Goal: Download file/media

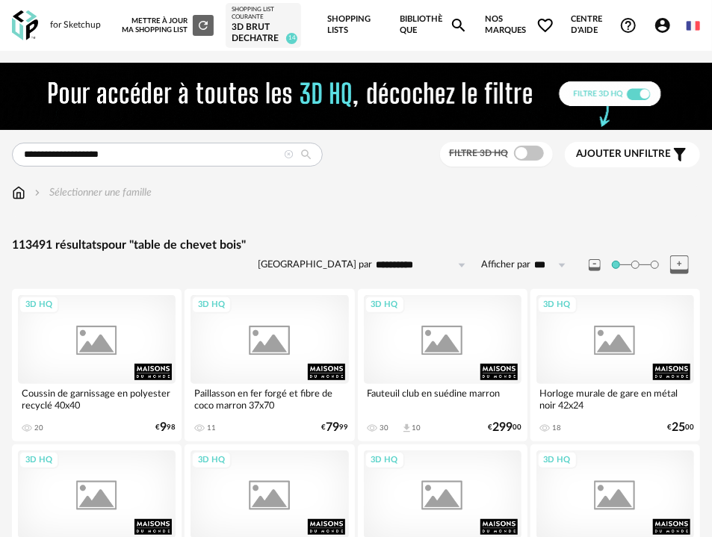
type input "**********"
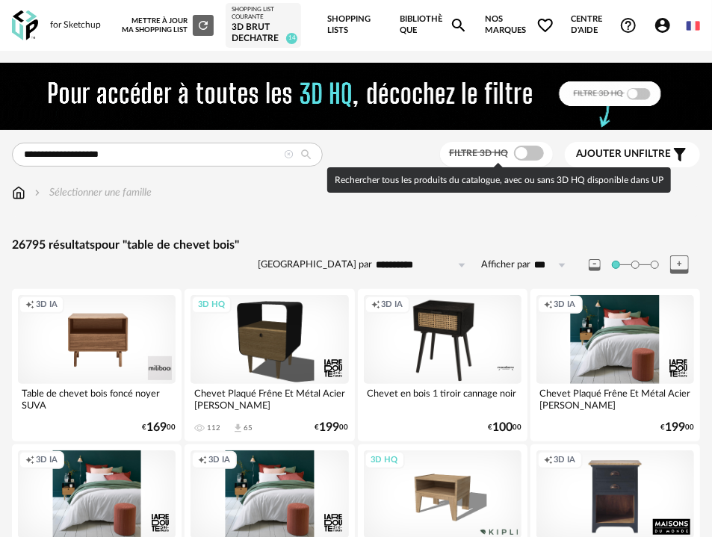
click at [535, 155] on span at bounding box center [529, 153] width 30 height 15
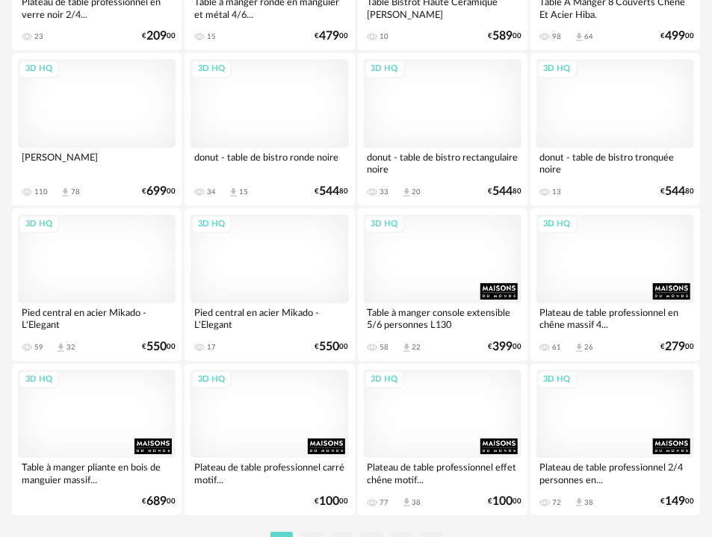
scroll to position [3725, 0]
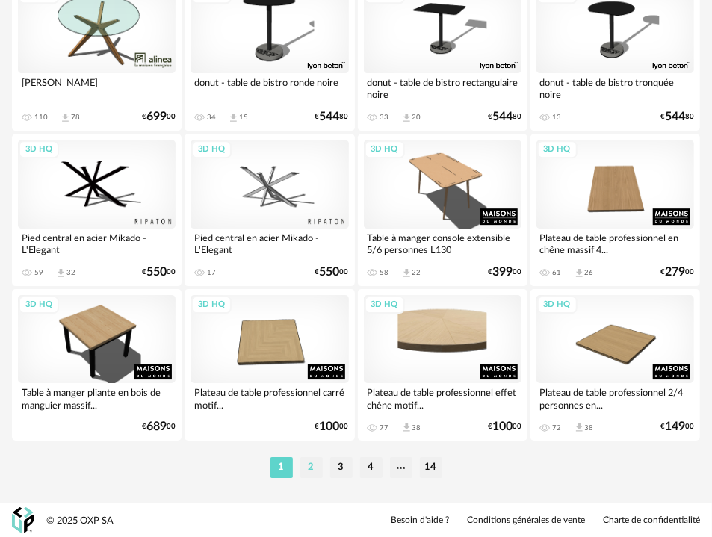
click at [314, 472] on li "2" at bounding box center [311, 467] width 22 height 21
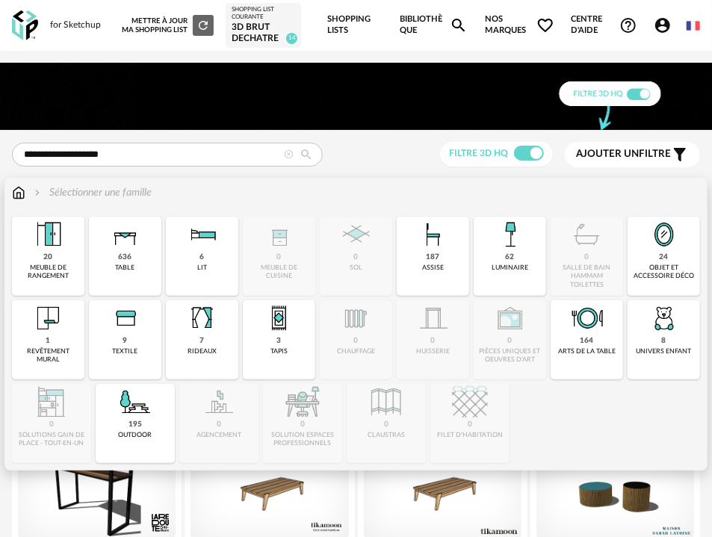
click at [125, 267] on div "table" at bounding box center [125, 268] width 19 height 8
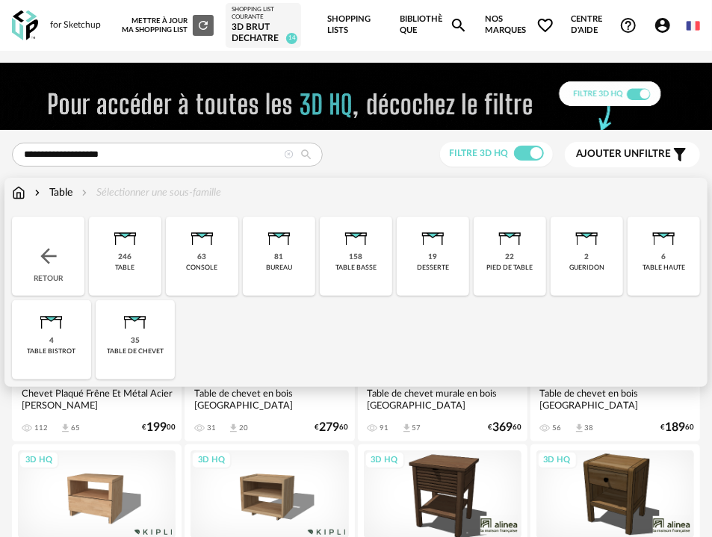
click at [135, 320] on img at bounding box center [135, 318] width 36 height 36
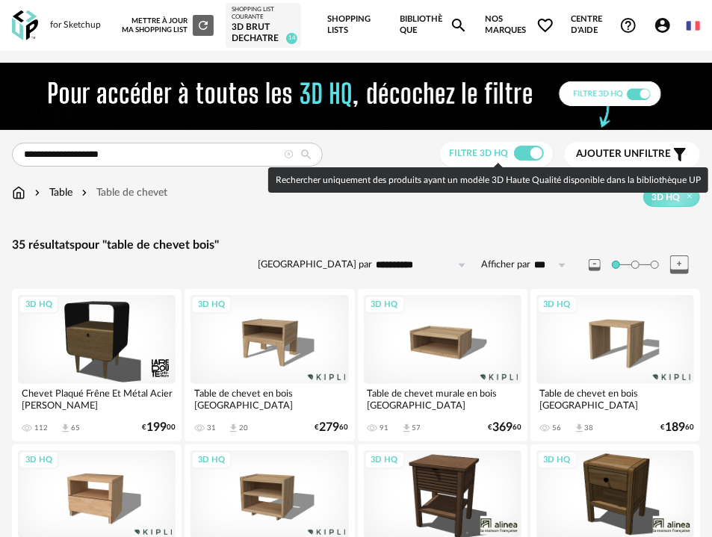
click at [532, 149] on span at bounding box center [529, 153] width 30 height 15
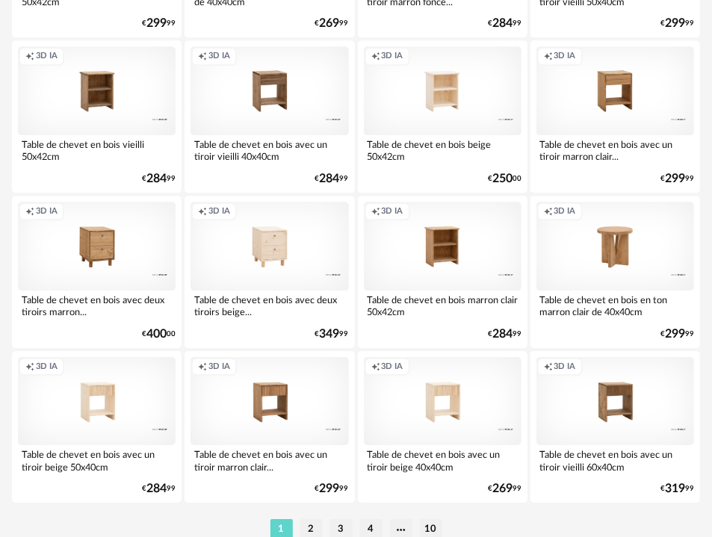
scroll to position [3725, 0]
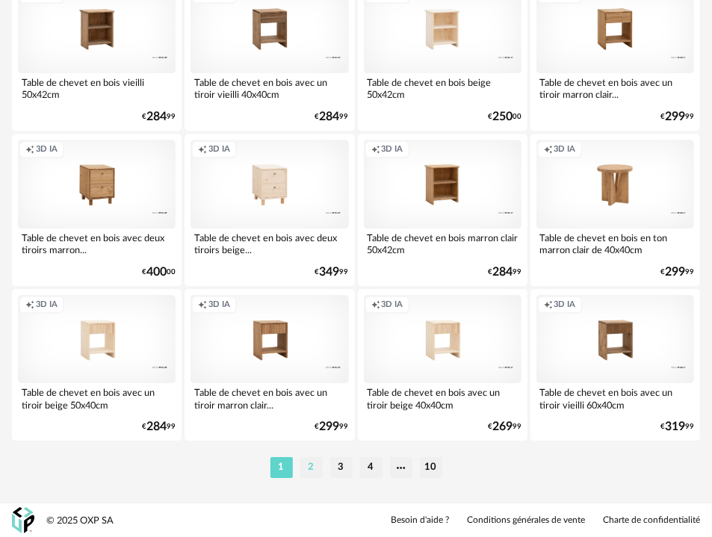
click at [314, 470] on li "2" at bounding box center [311, 467] width 22 height 21
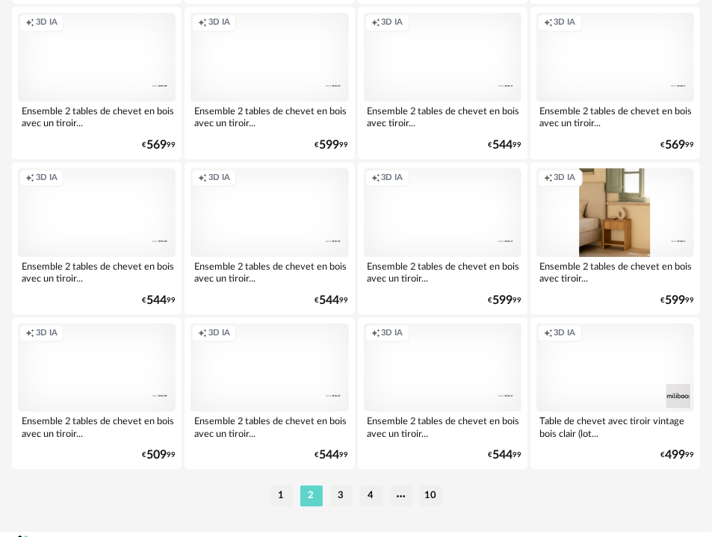
scroll to position [3725, 0]
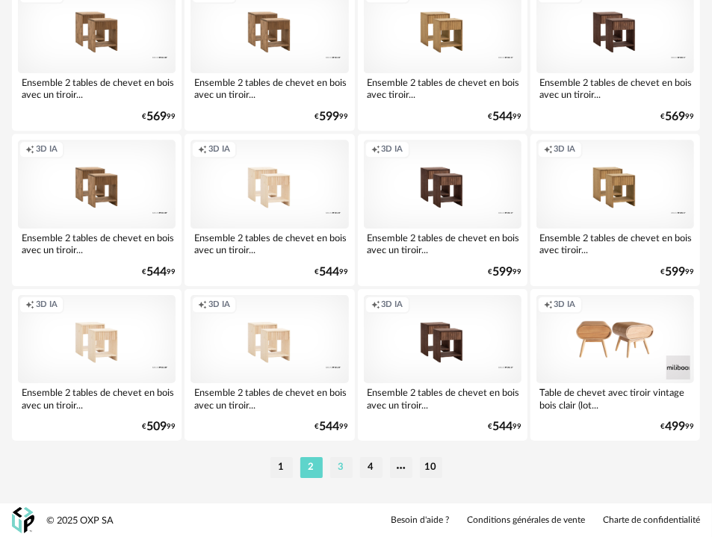
click at [334, 470] on li "3" at bounding box center [341, 467] width 22 height 21
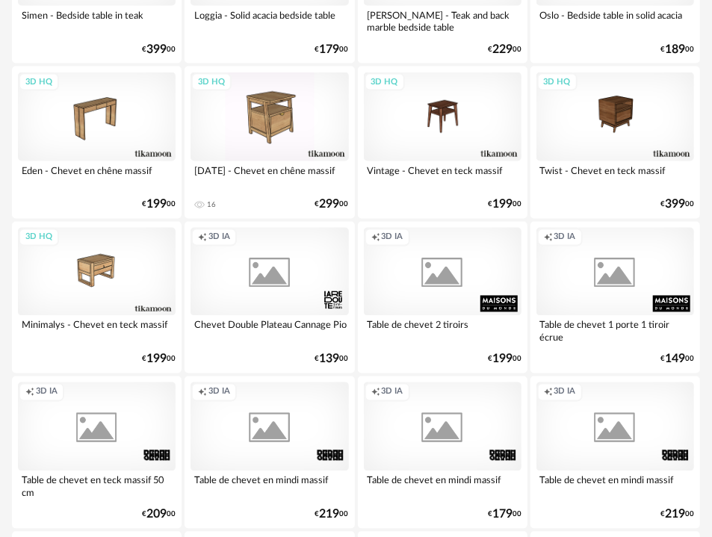
scroll to position [3725, 0]
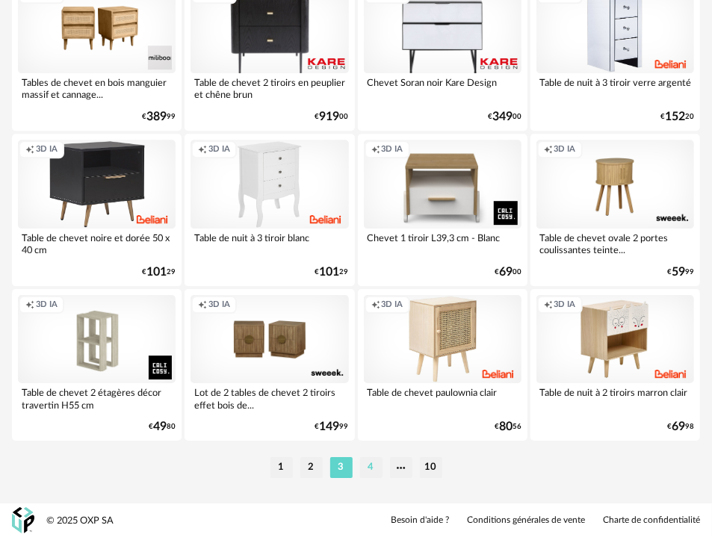
click at [369, 464] on li "4" at bounding box center [371, 467] width 22 height 21
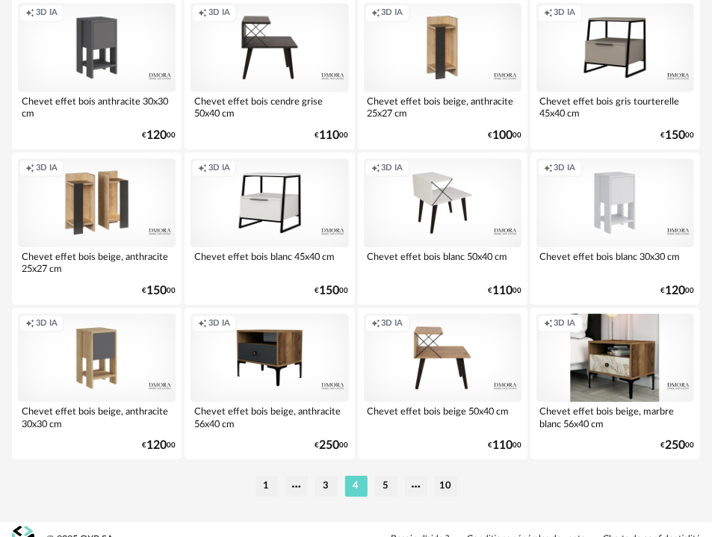
scroll to position [3725, 0]
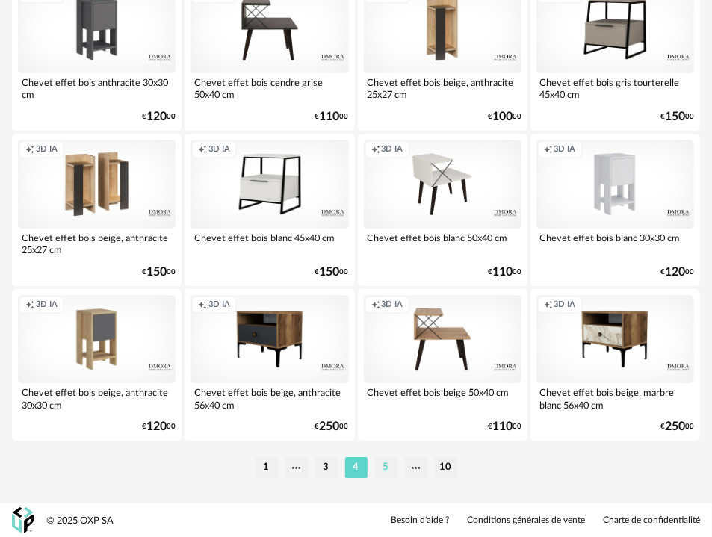
click at [383, 468] on li "5" at bounding box center [386, 467] width 22 height 21
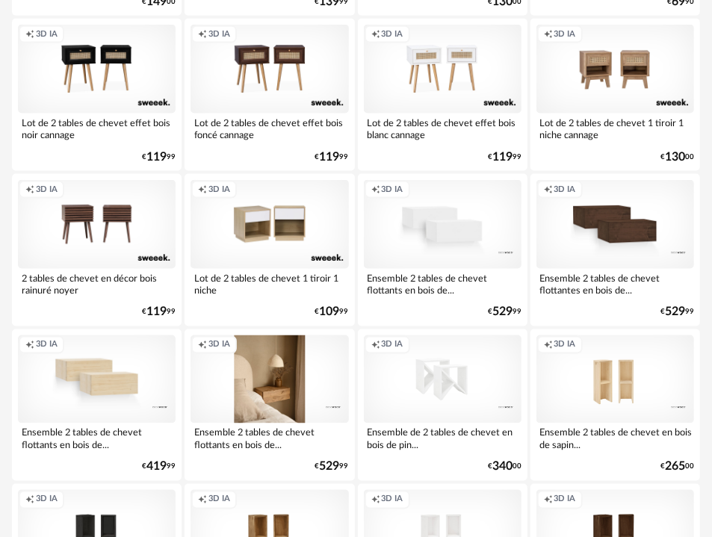
scroll to position [2992, 0]
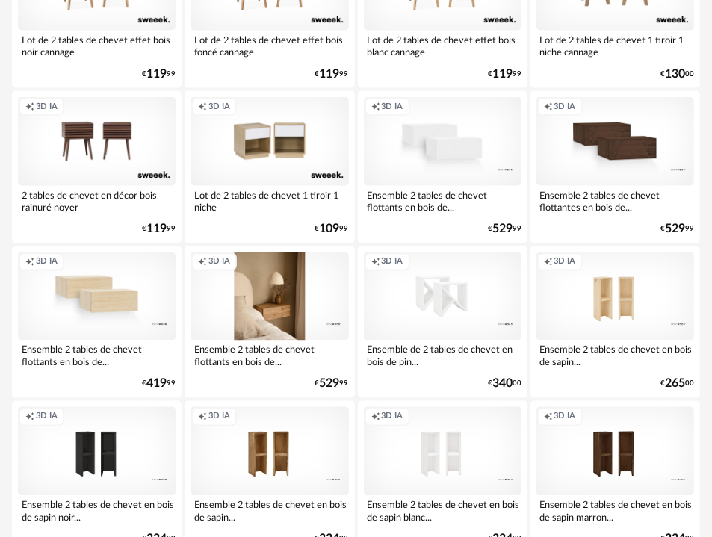
click at [277, 302] on div "Creation icon 3D IA" at bounding box center [269, 296] width 158 height 89
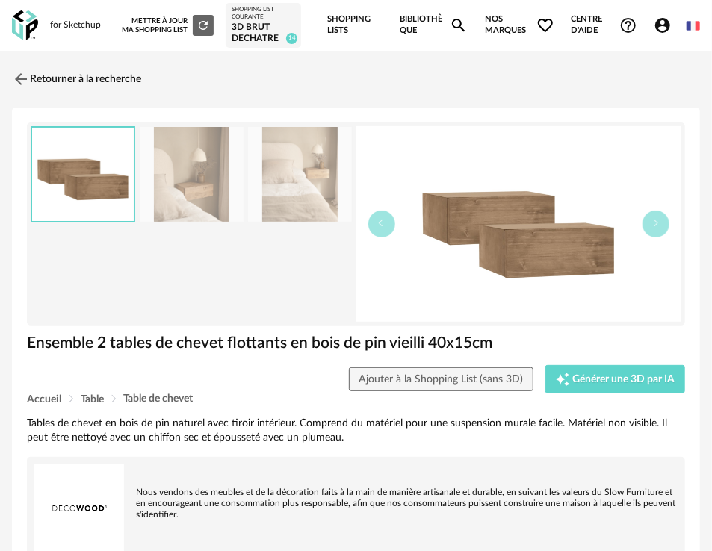
click at [235, 183] on img at bounding box center [191, 174] width 103 height 95
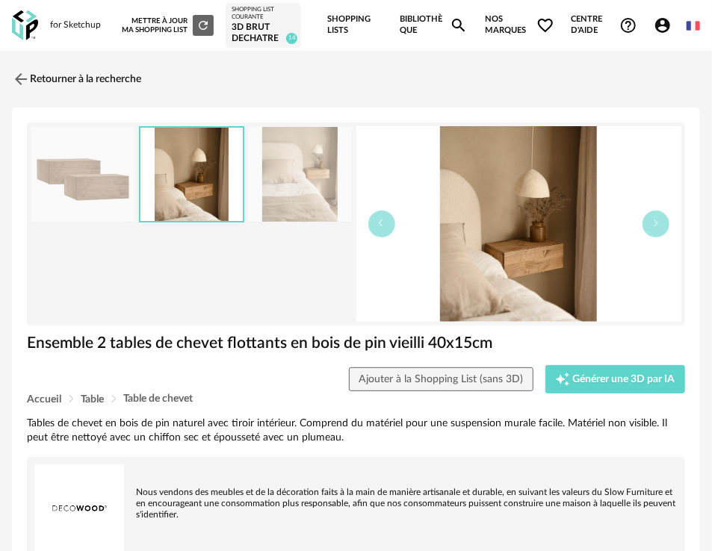
click at [273, 190] on img at bounding box center [299, 174] width 103 height 95
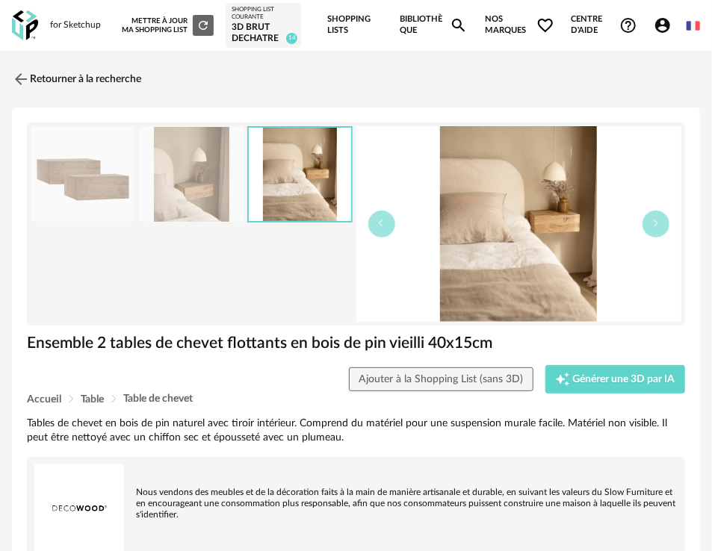
click at [121, 178] on img at bounding box center [82, 174] width 103 height 95
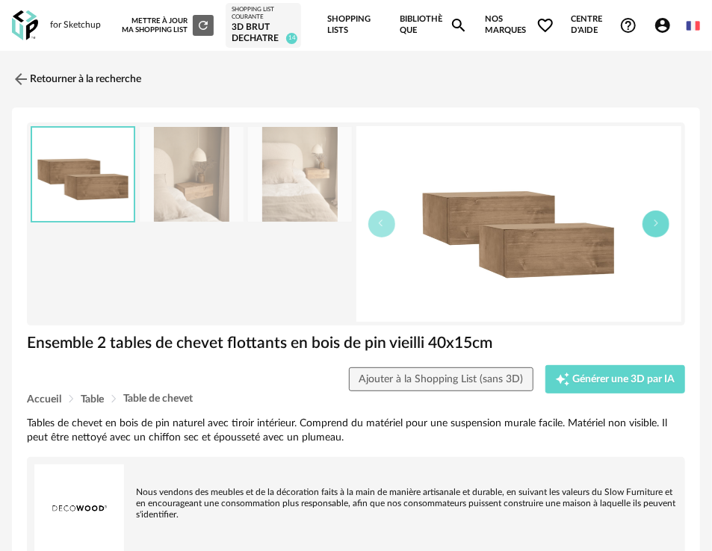
click at [662, 221] on button "button" at bounding box center [655, 224] width 27 height 27
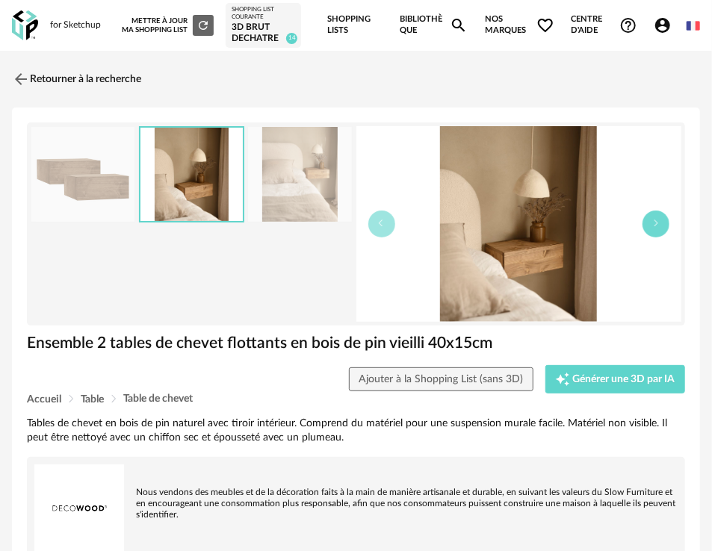
click at [662, 222] on button "button" at bounding box center [655, 224] width 27 height 27
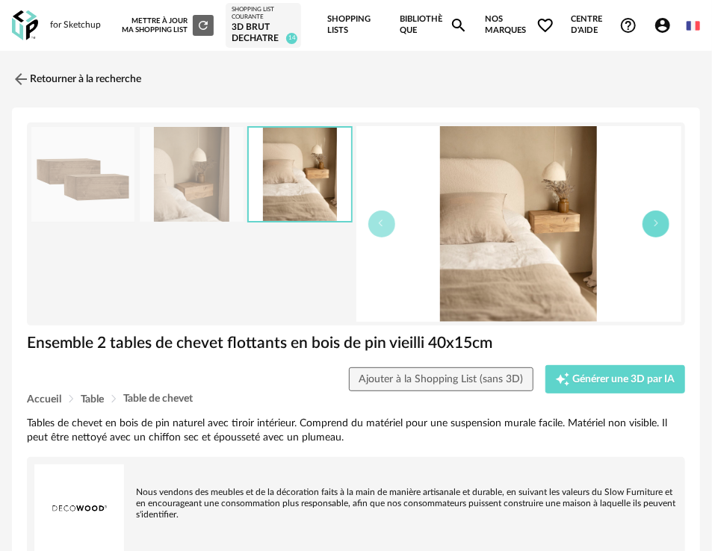
click at [662, 222] on button "button" at bounding box center [655, 224] width 27 height 27
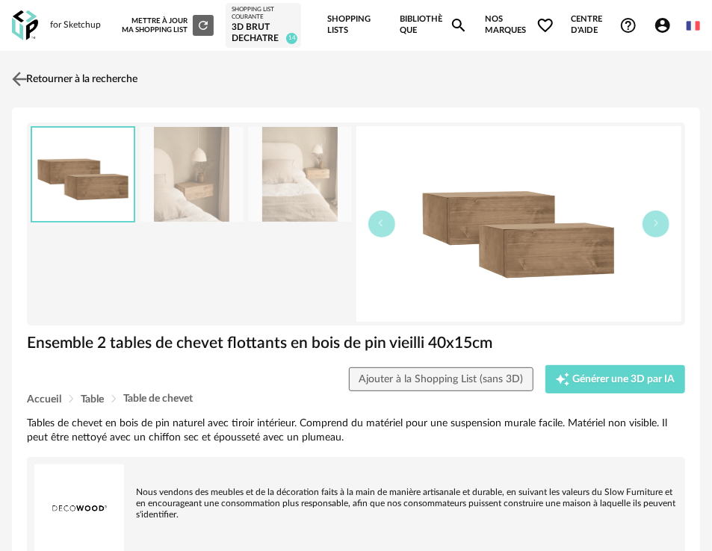
click at [43, 84] on link "Retourner à la recherche" at bounding box center [72, 79] width 129 height 33
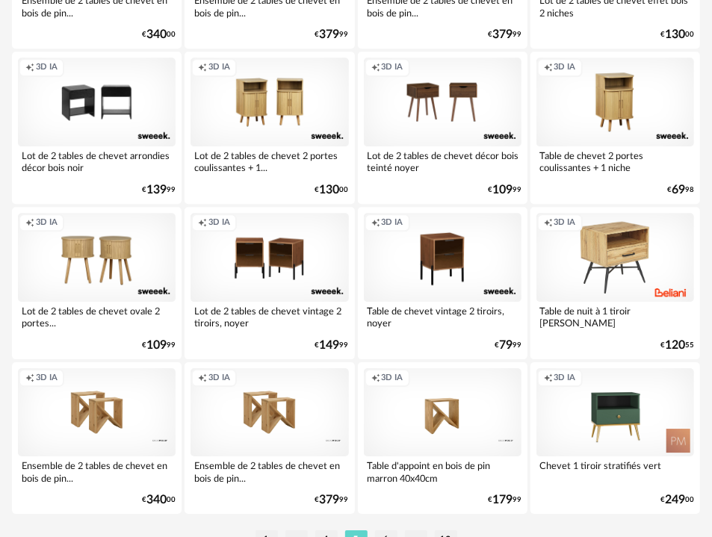
scroll to position [3725, 0]
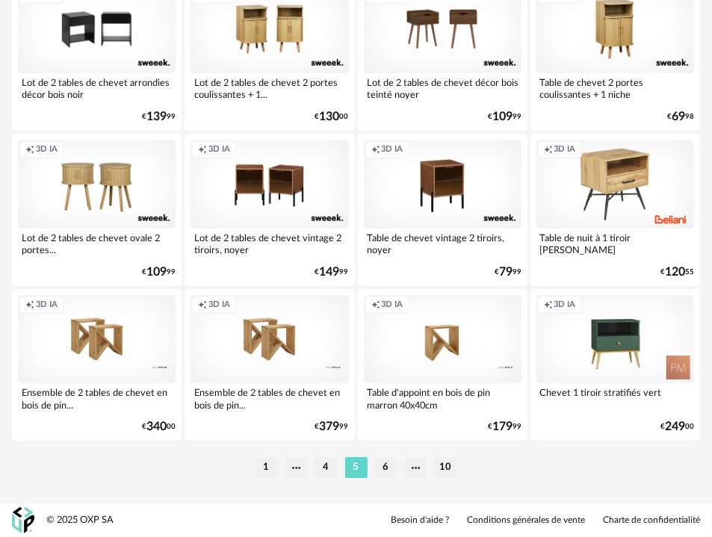
click at [379, 472] on li "6" at bounding box center [386, 467] width 22 height 21
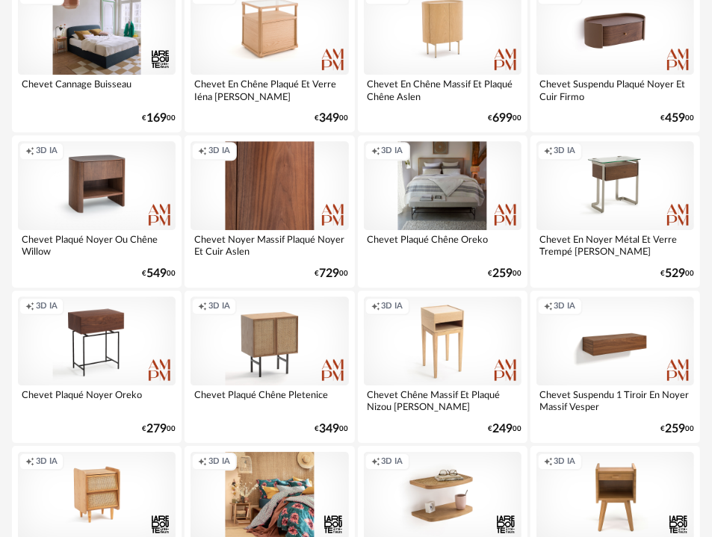
scroll to position [3725, 0]
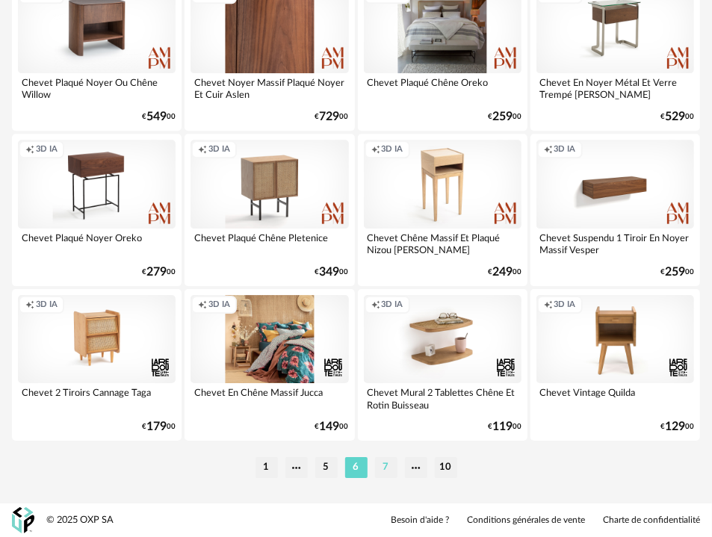
click at [385, 472] on li "7" at bounding box center [386, 467] width 22 height 21
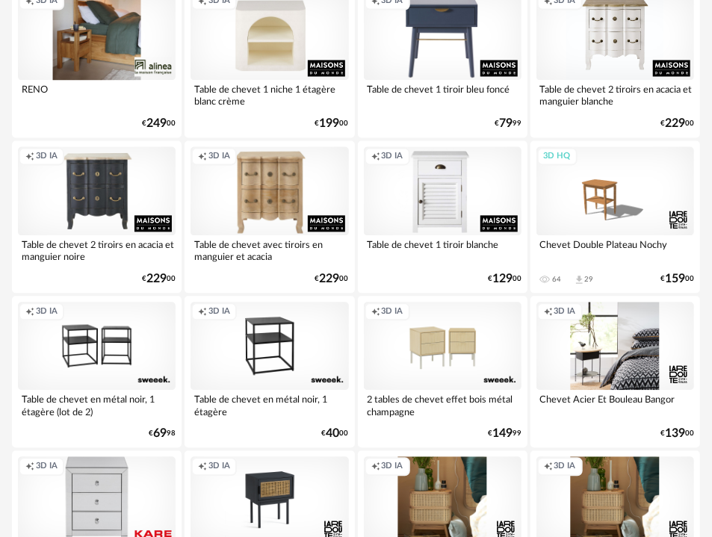
scroll to position [1078, 0]
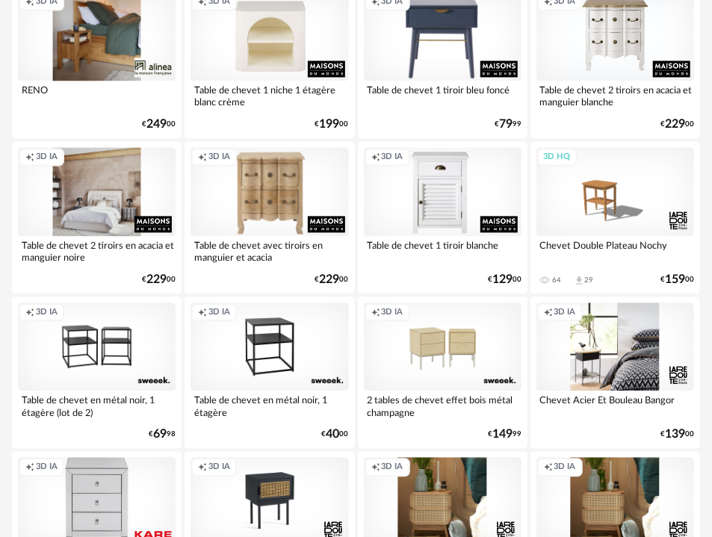
click at [75, 204] on div "Creation icon 3D IA" at bounding box center [97, 191] width 158 height 89
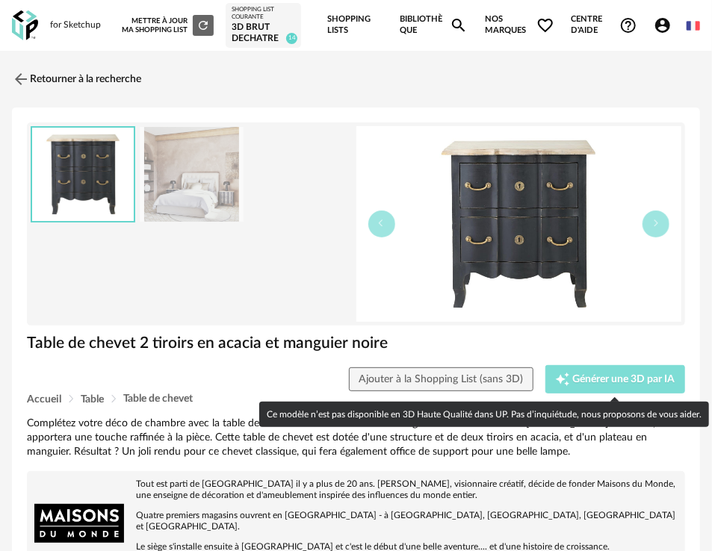
click at [617, 374] on span "Générer une 3D par IA" at bounding box center [624, 379] width 102 height 10
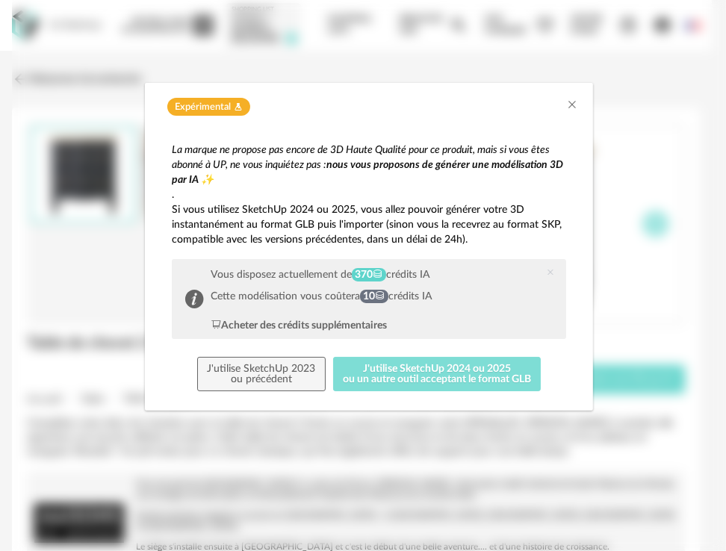
click at [419, 385] on button "J'utilise SketchUp 2024 ou 2025 ou un autre outil acceptant le format GLB" at bounding box center [437, 374] width 208 height 34
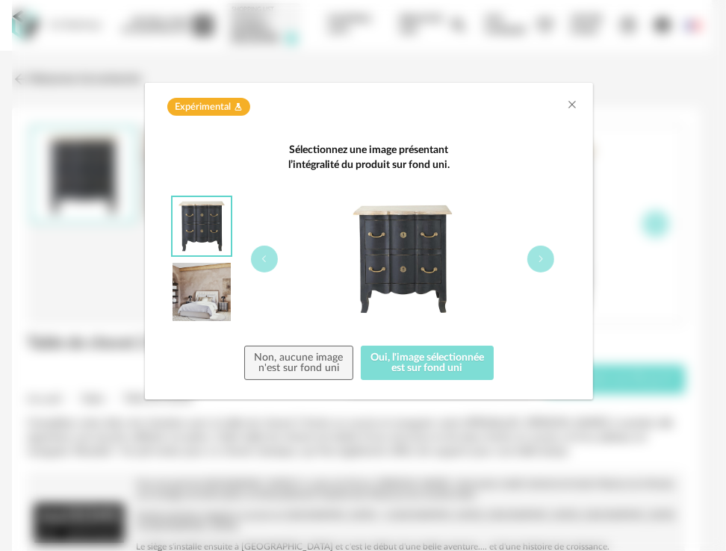
click at [409, 352] on button "Oui, l'image sélectionnée est sur fond uni" at bounding box center [428, 363] width 134 height 34
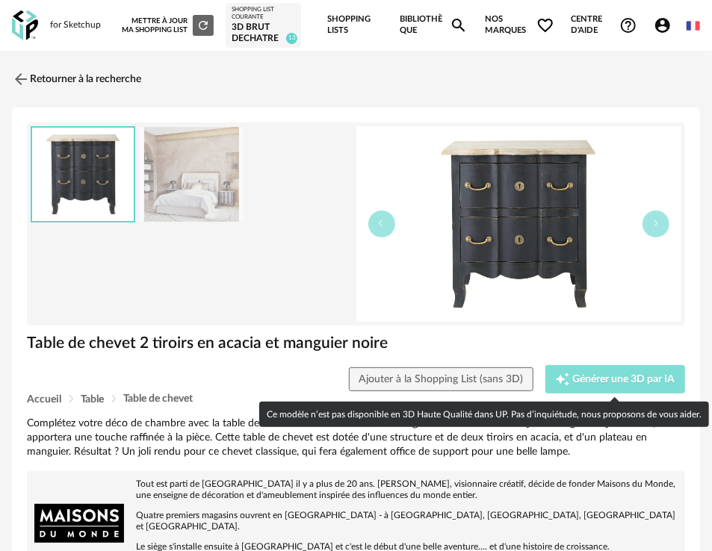
click at [603, 374] on span "Générer une 3D par IA" at bounding box center [624, 379] width 102 height 10
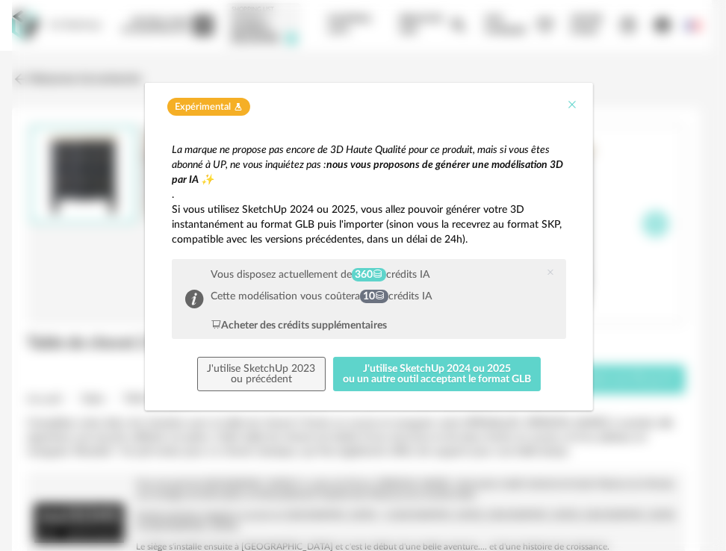
click at [572, 105] on icon "Close" at bounding box center [572, 105] width 12 height 12
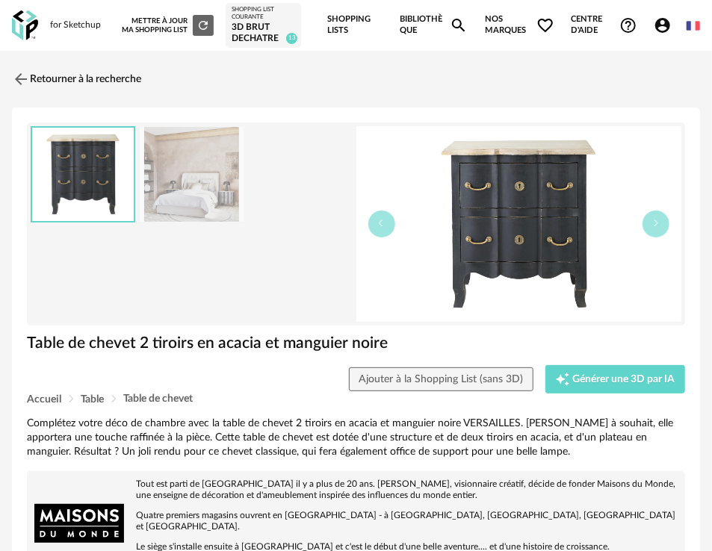
click at [642, 395] on div "Accueil Table Table de chevet" at bounding box center [356, 399] width 658 height 11
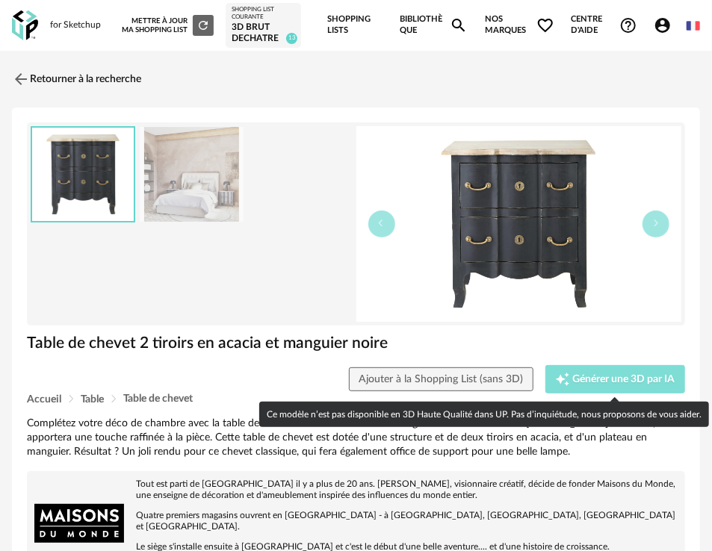
click at [636, 376] on span "Générer une 3D par IA" at bounding box center [624, 379] width 102 height 10
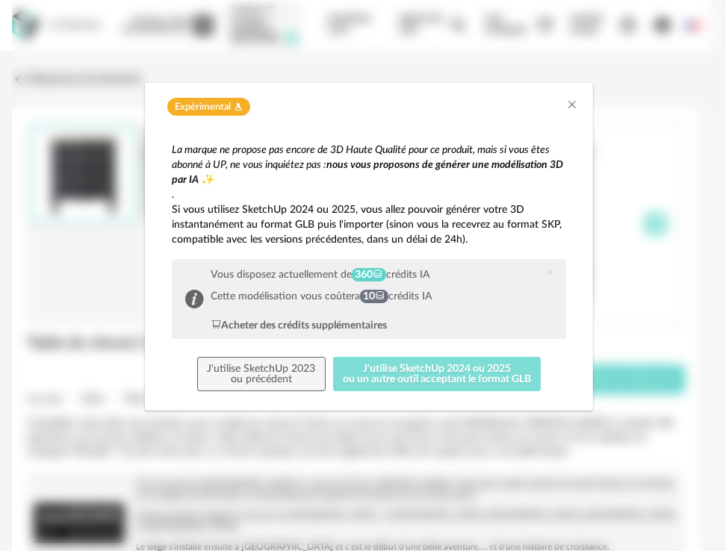
click at [389, 370] on button "J'utilise SketchUp 2024 ou 2025 ou un autre outil acceptant le format GLB" at bounding box center [437, 374] width 208 height 34
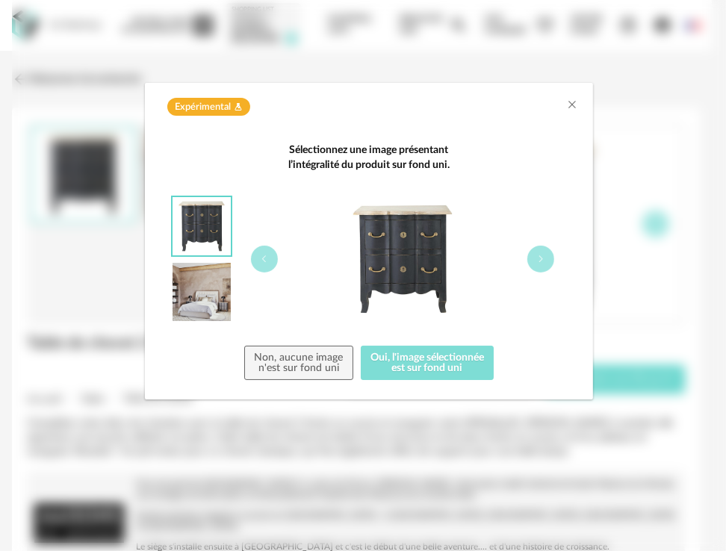
click at [421, 370] on button "Oui, l'image sélectionnée est sur fond uni" at bounding box center [428, 363] width 134 height 34
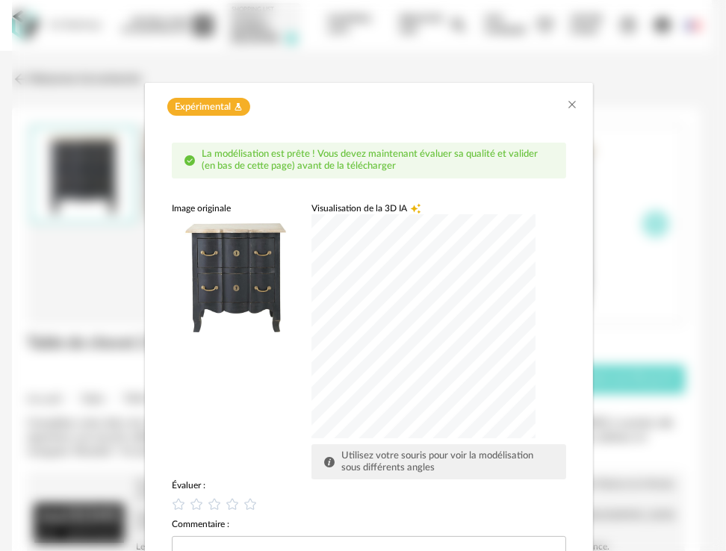
click at [405, 267] on div "dialog" at bounding box center [423, 326] width 224 height 224
click at [270, 468] on div "Image originale Visualisation de la 3D IA Creation icon Utilisez votre souris p…" at bounding box center [369, 341] width 394 height 278
click at [240, 511] on div "dialog" at bounding box center [369, 504] width 394 height 15
click at [243, 503] on icon "dialog" at bounding box center [251, 505] width 16 height 16
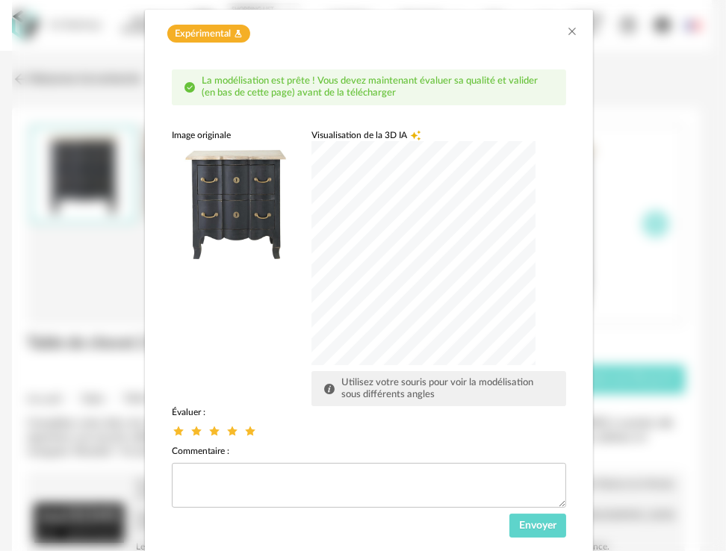
scroll to position [114, 0]
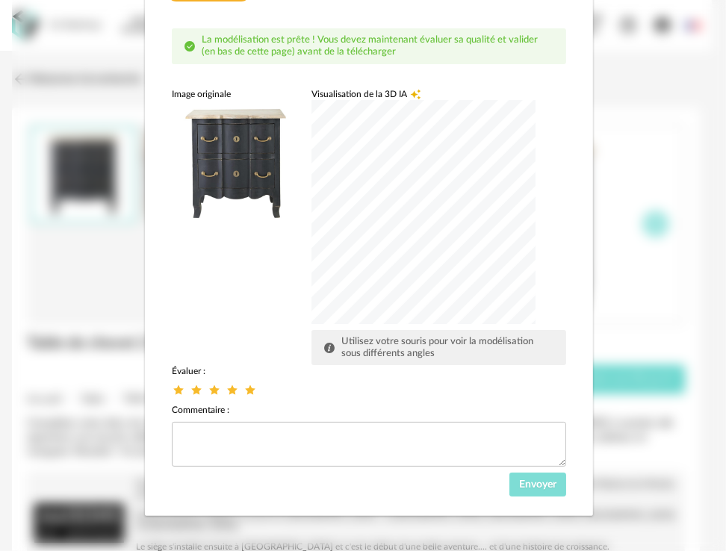
click at [529, 486] on span "Envoyer" at bounding box center [537, 484] width 37 height 10
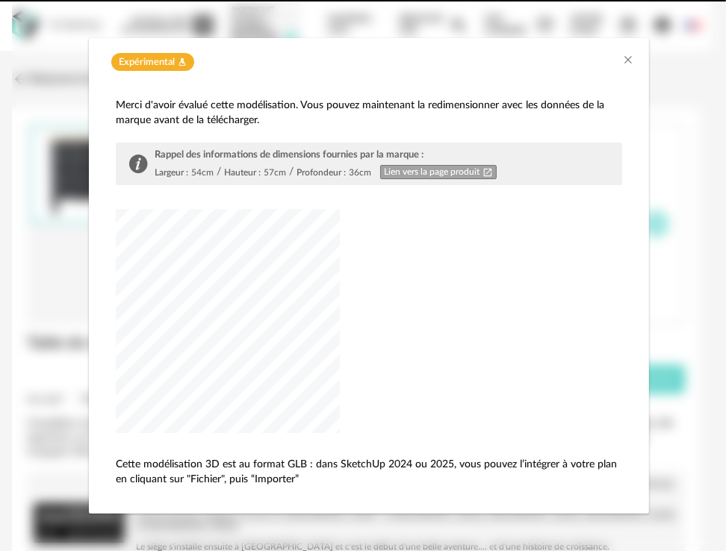
scroll to position [43, 0]
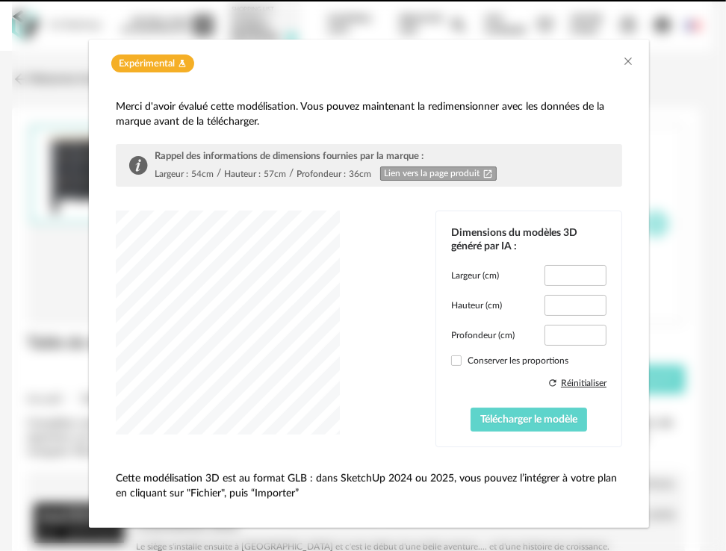
type input "****"
drag, startPoint x: 565, startPoint y: 332, endPoint x: 519, endPoint y: 324, distance: 46.3
click at [519, 325] on div "Profondeur (cm) ****" at bounding box center [528, 335] width 155 height 21
drag, startPoint x: 551, startPoint y: 327, endPoint x: 512, endPoint y: 323, distance: 39.8
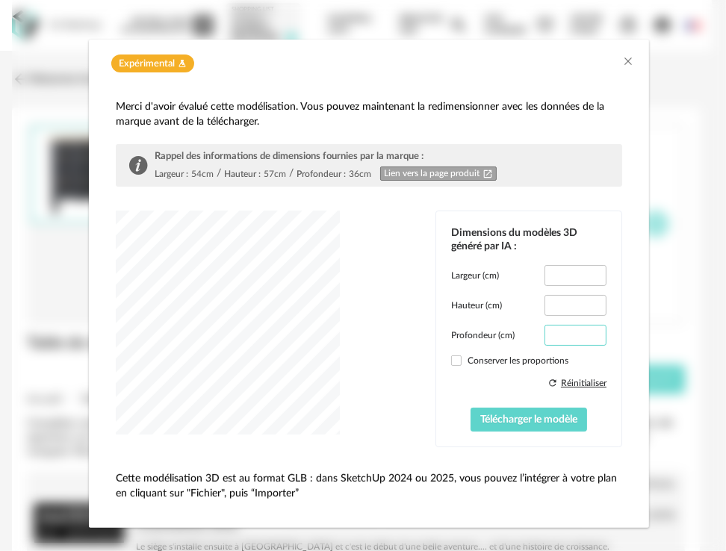
click at [512, 325] on div "Profondeur (cm) ****" at bounding box center [528, 335] width 155 height 21
type input "**"
drag, startPoint x: 568, startPoint y: 273, endPoint x: 516, endPoint y: 263, distance: 53.3
click at [516, 265] on div "Largeur (cm) ****" at bounding box center [528, 275] width 155 height 21
type input "**"
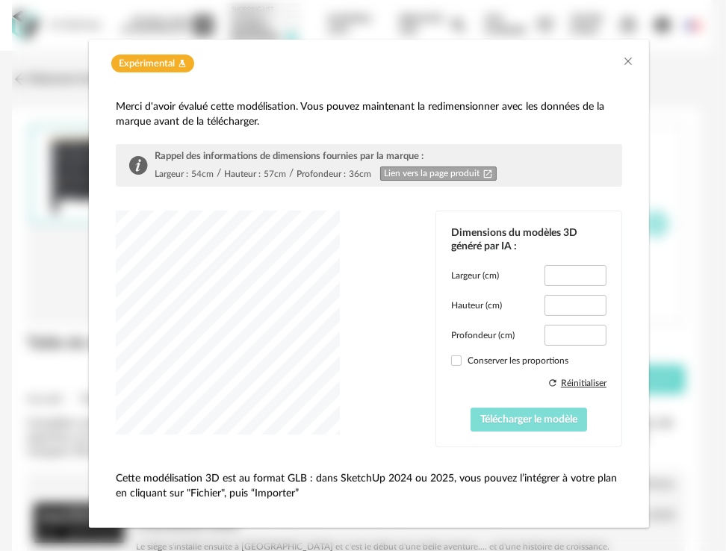
click at [495, 417] on span "Télécharger le modèle" at bounding box center [528, 419] width 97 height 10
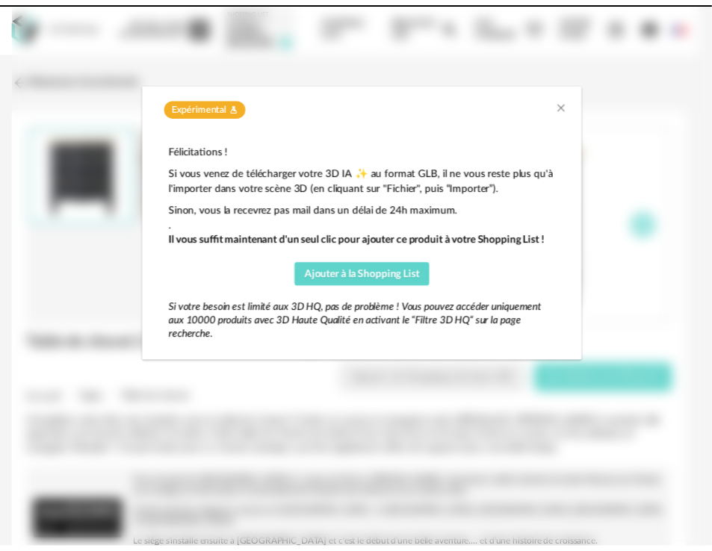
scroll to position [0, 0]
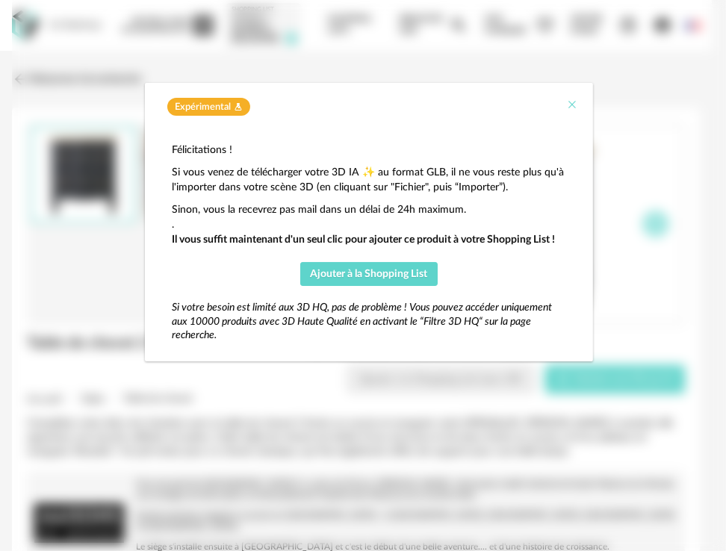
click at [571, 103] on icon "Close" at bounding box center [572, 105] width 12 height 12
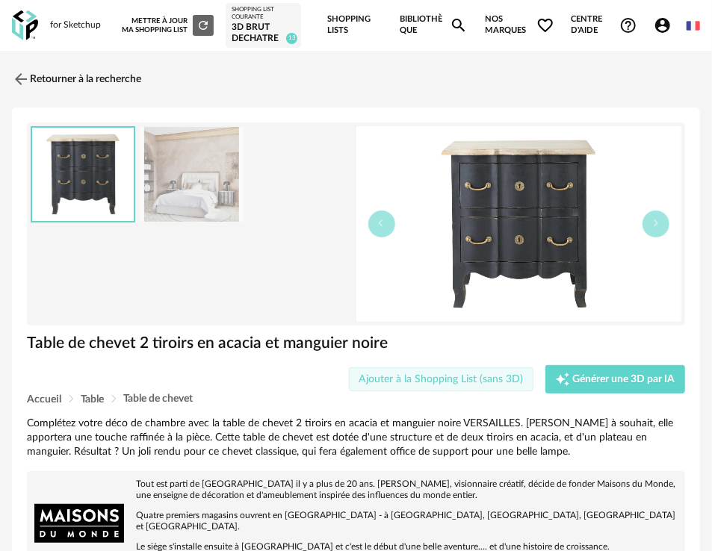
click at [491, 382] on span "Ajouter à la Shopping List (sans 3D)" at bounding box center [440, 379] width 164 height 10
click at [75, 76] on link "Retourner à la recherche" at bounding box center [72, 79] width 129 height 33
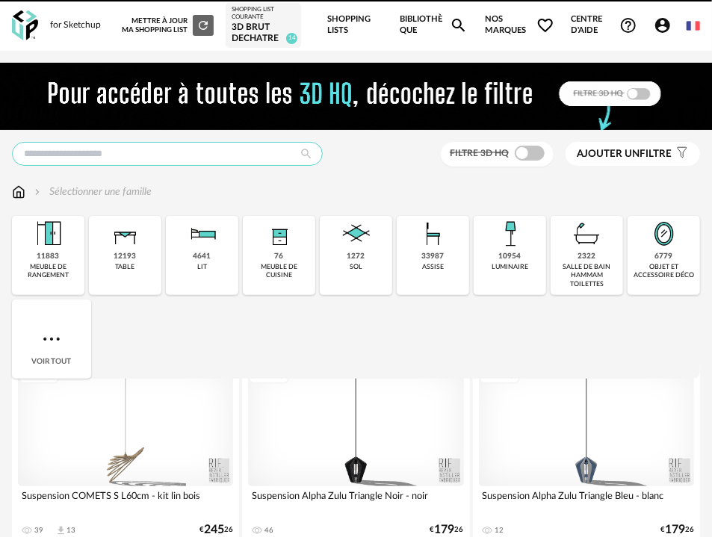
click at [199, 155] on input "text" at bounding box center [167, 154] width 311 height 24
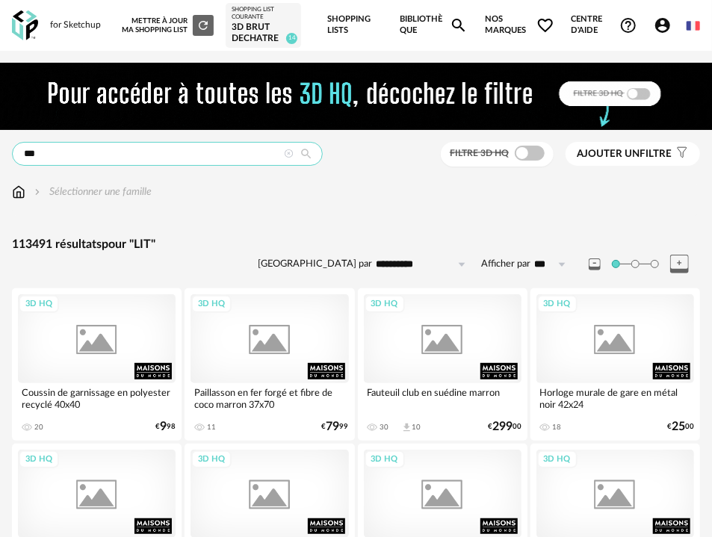
type input "***"
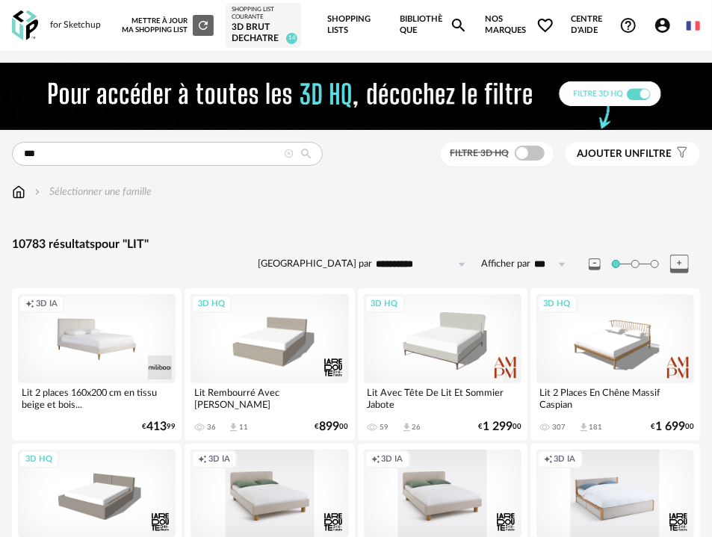
click at [542, 157] on span at bounding box center [530, 153] width 30 height 15
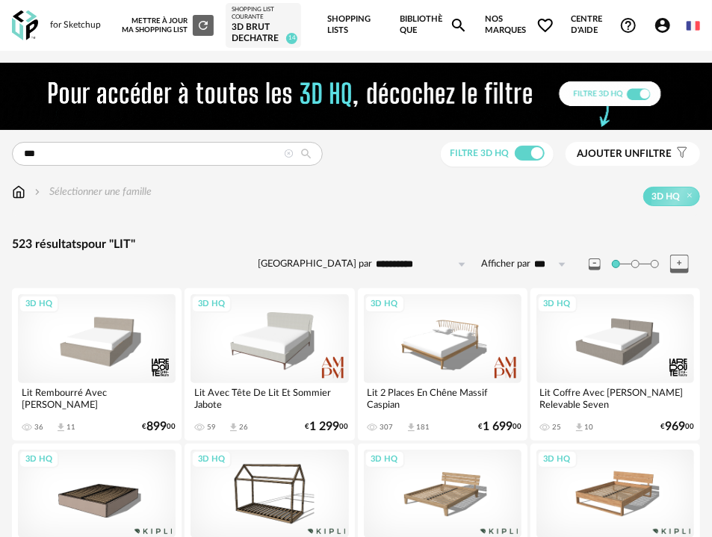
click at [518, 258] on label "Afficher par" at bounding box center [505, 264] width 49 height 13
click at [530, 258] on input "***" at bounding box center [552, 264] width 45 height 24
drag, startPoint x: 564, startPoint y: 396, endPoint x: 562, endPoint y: 379, distance: 16.6
click at [565, 396] on li "500" at bounding box center [560, 403] width 58 height 25
type input "***"
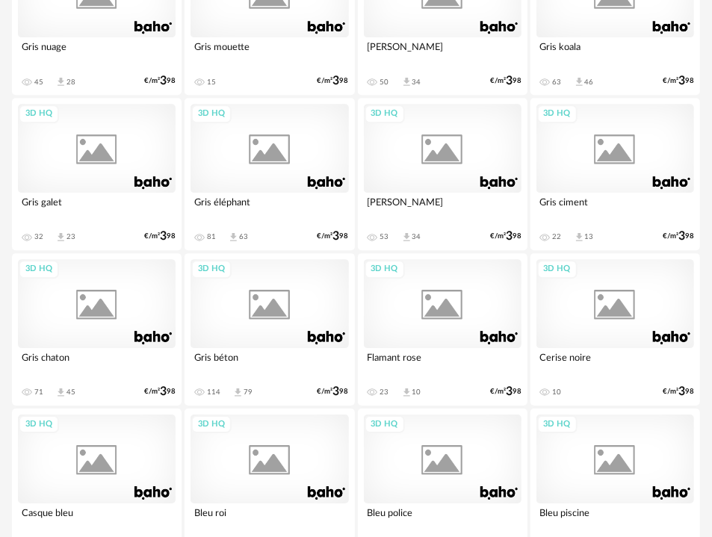
scroll to position [19248, 0]
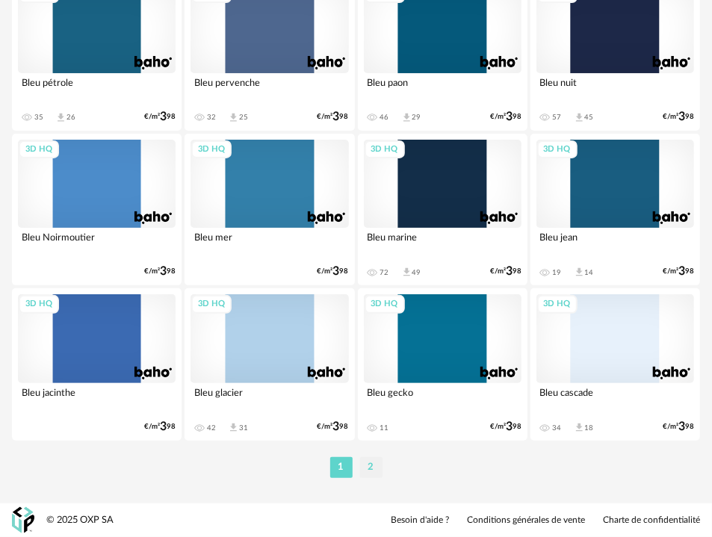
click at [373, 466] on li "2" at bounding box center [371, 467] width 22 height 21
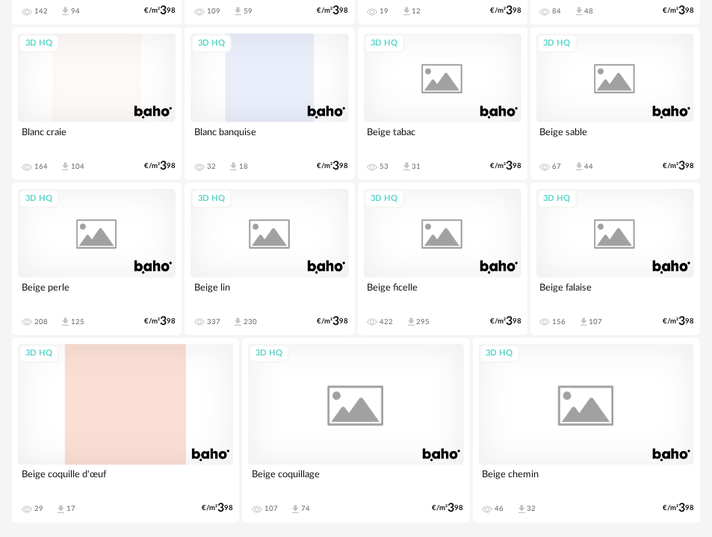
scroll to position [808, 0]
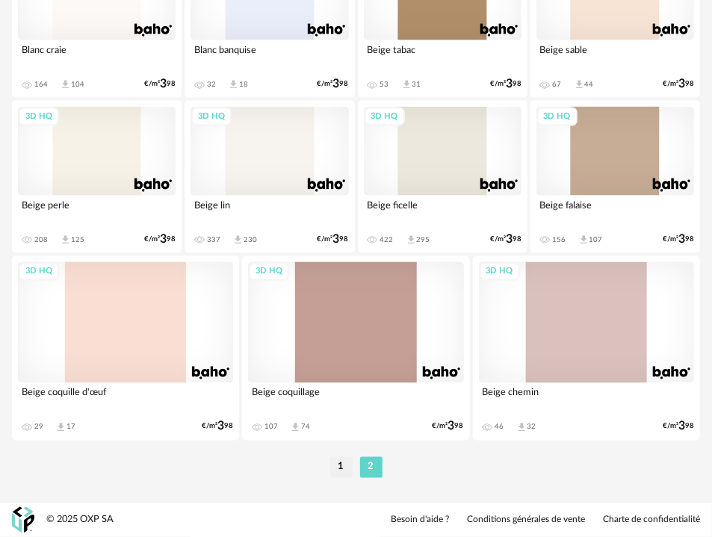
click at [340, 459] on li "1" at bounding box center [341, 467] width 22 height 21
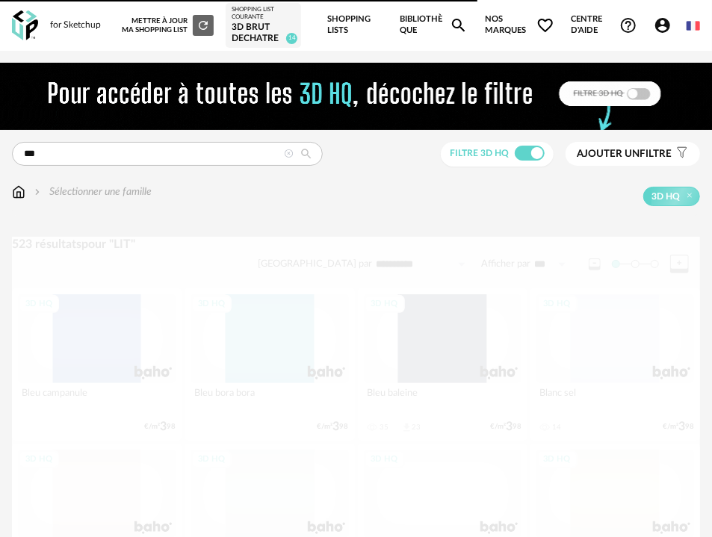
click at [350, 33] on link "Shopping Lists" at bounding box center [355, 25] width 55 height 51
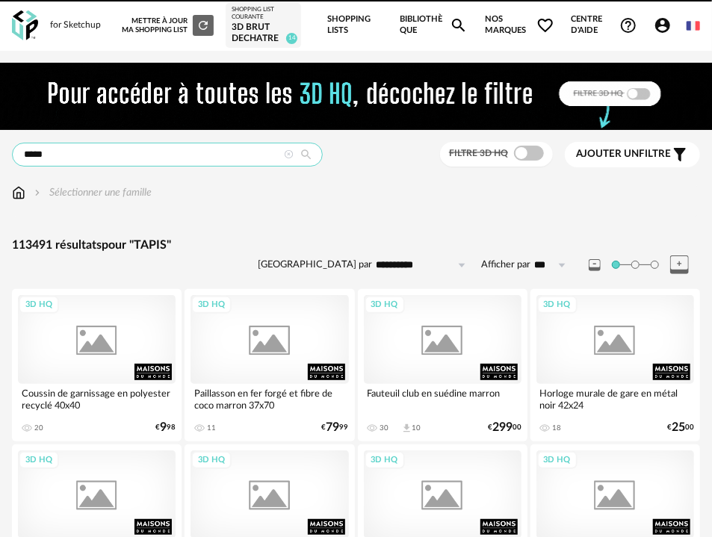
type input "*****"
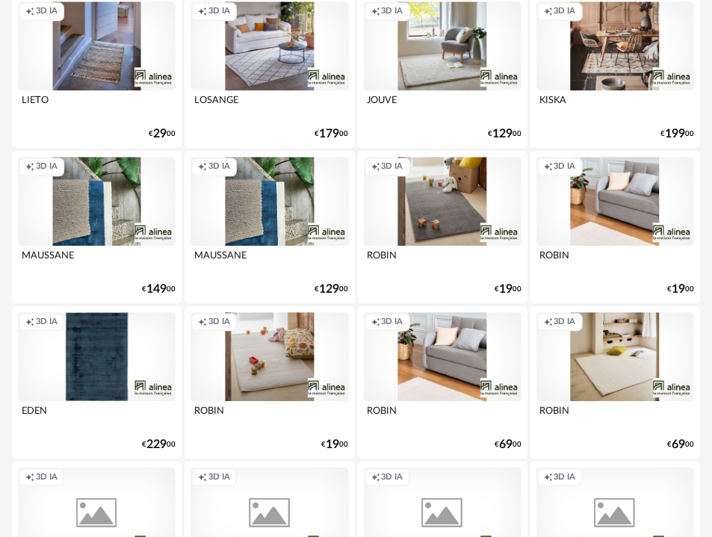
scroll to position [3725, 0]
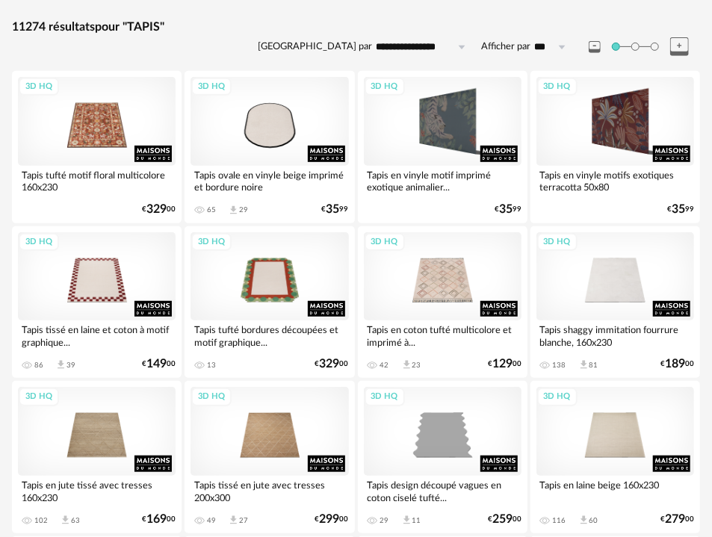
scroll to position [83, 0]
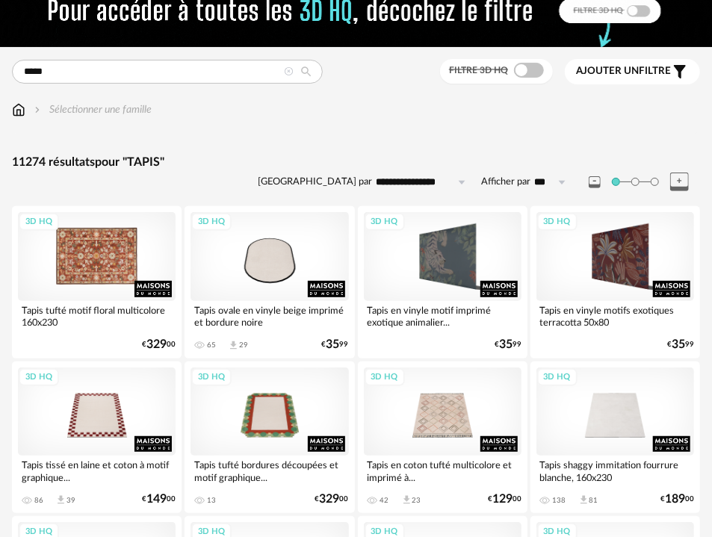
click at [102, 261] on div "3D HQ" at bounding box center [97, 256] width 158 height 89
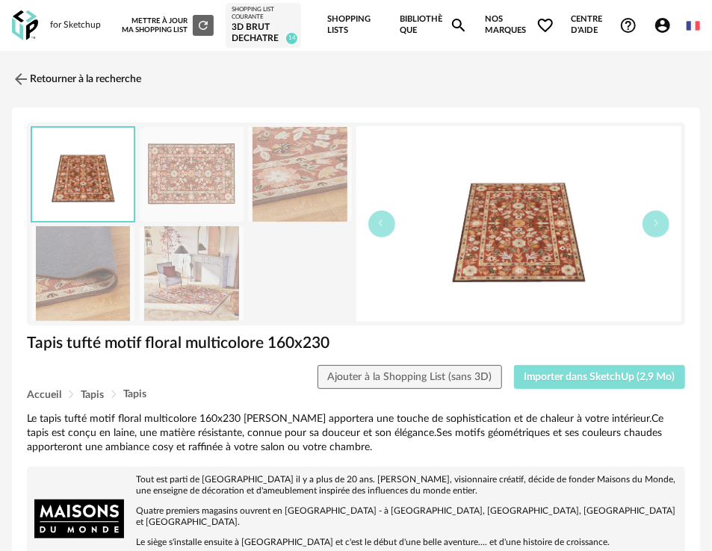
click at [533, 372] on span "Importer dans SketchUp (2,9 Mo)" at bounding box center [600, 377] width 152 height 10
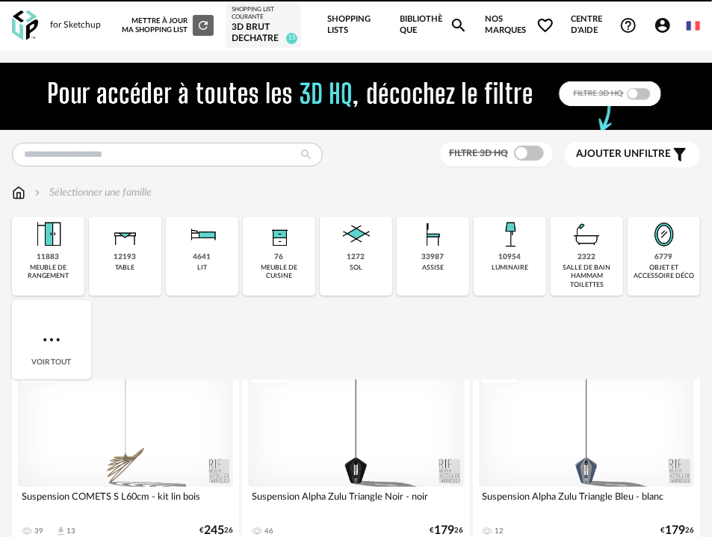
click at [53, 344] on img at bounding box center [52, 340] width 24 height 24
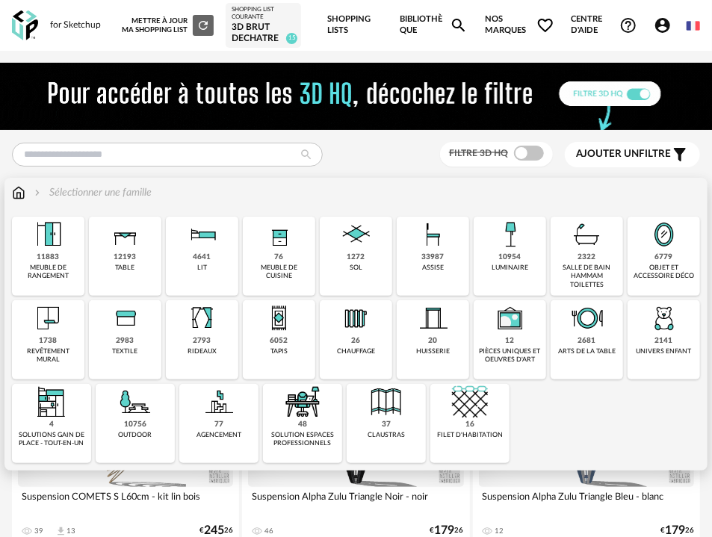
click at [224, 251] on div "4641 lit" at bounding box center [202, 256] width 72 height 79
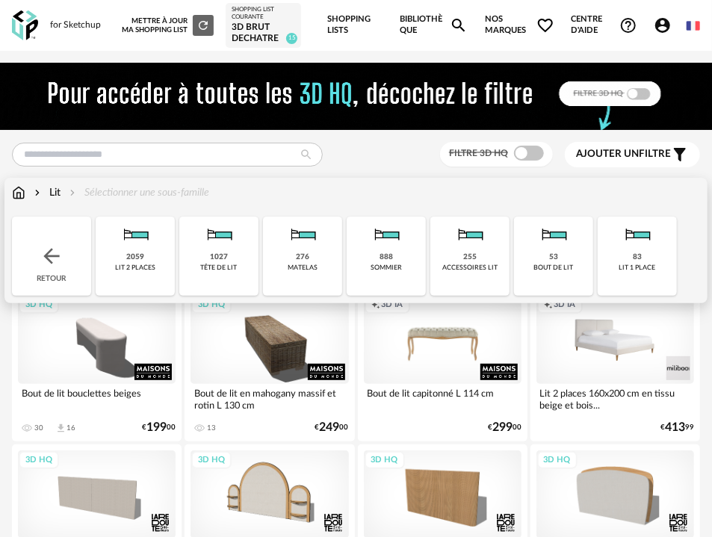
click at [453, 245] on img at bounding box center [470, 235] width 36 height 36
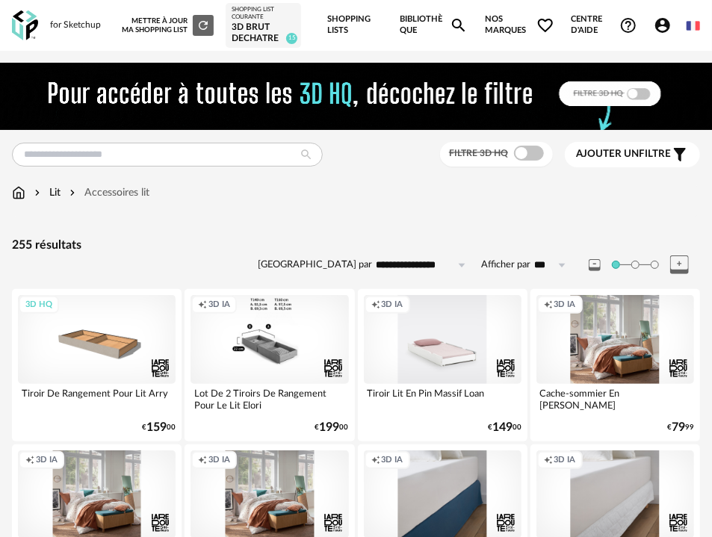
click at [535, 148] on span at bounding box center [529, 153] width 30 height 15
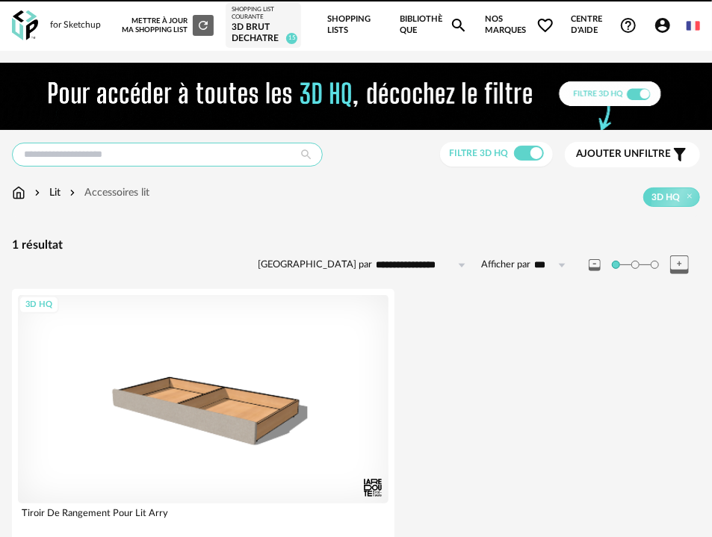
click at [231, 155] on input "text" at bounding box center [167, 155] width 311 height 24
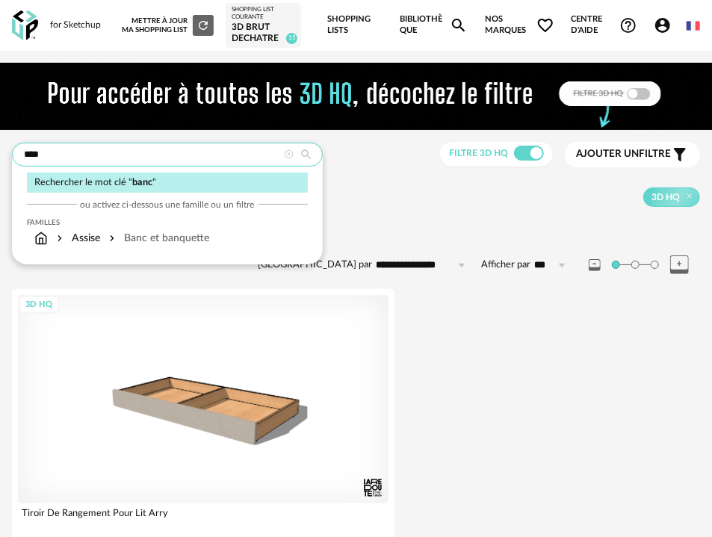
type input "****"
type input "**********"
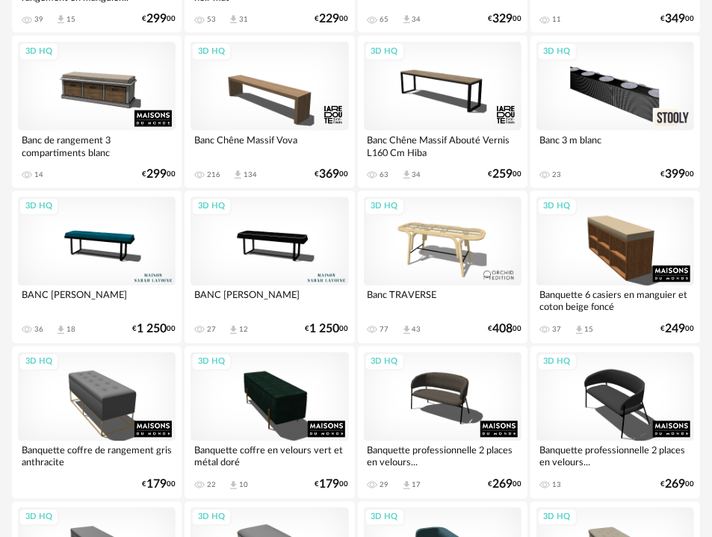
scroll to position [747, 0]
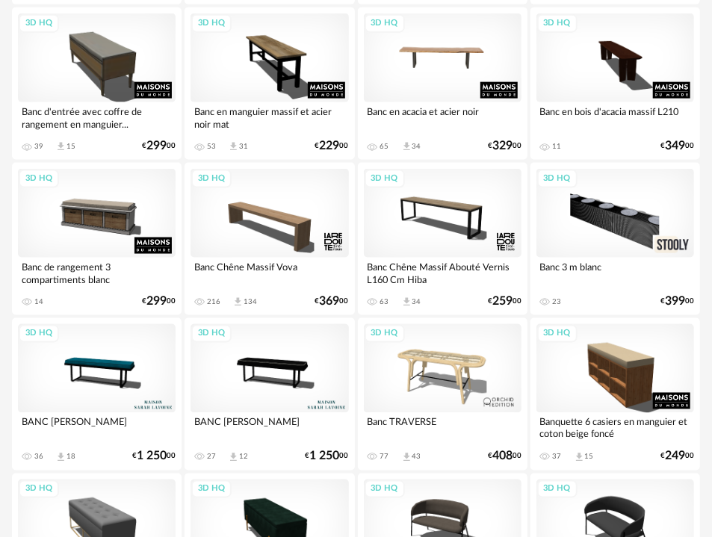
click at [447, 46] on div "3D HQ" at bounding box center [443, 57] width 158 height 89
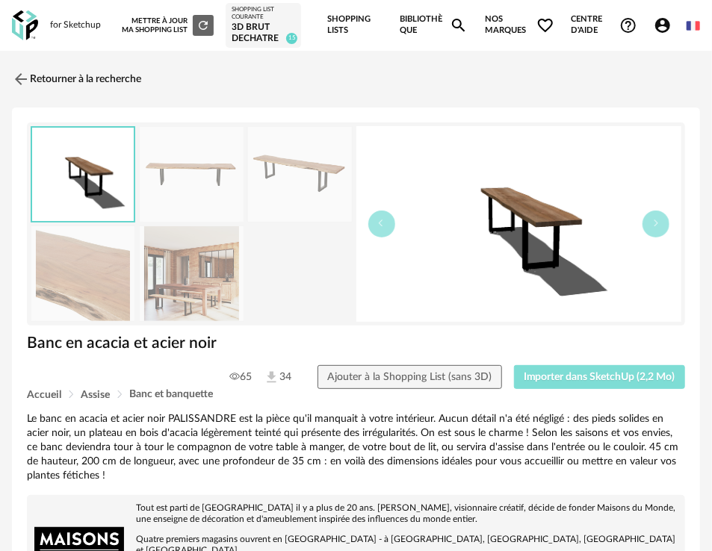
click at [587, 379] on span "Importer dans SketchUp (2,2 Mo)" at bounding box center [600, 377] width 152 height 10
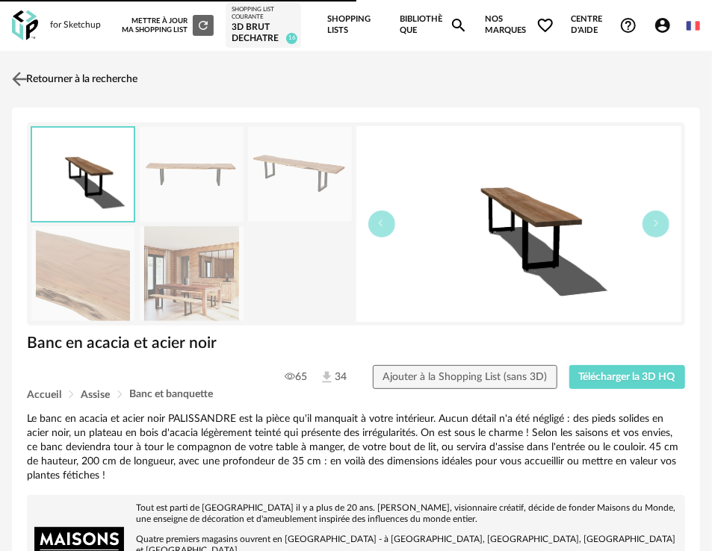
click at [111, 81] on link "Retourner à la recherche" at bounding box center [72, 79] width 129 height 33
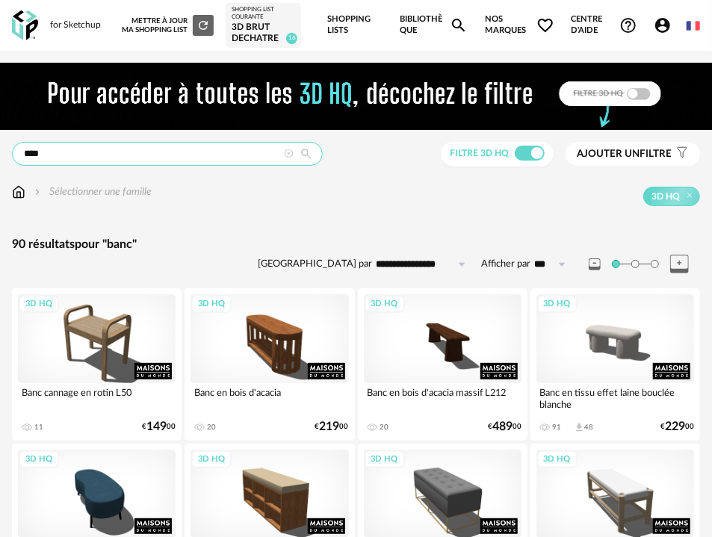
click at [163, 143] on input "****" at bounding box center [167, 154] width 311 height 24
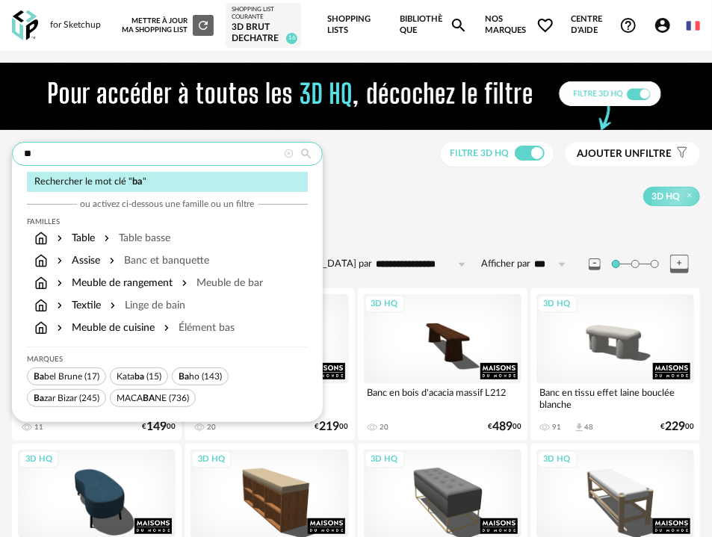
type input "*"
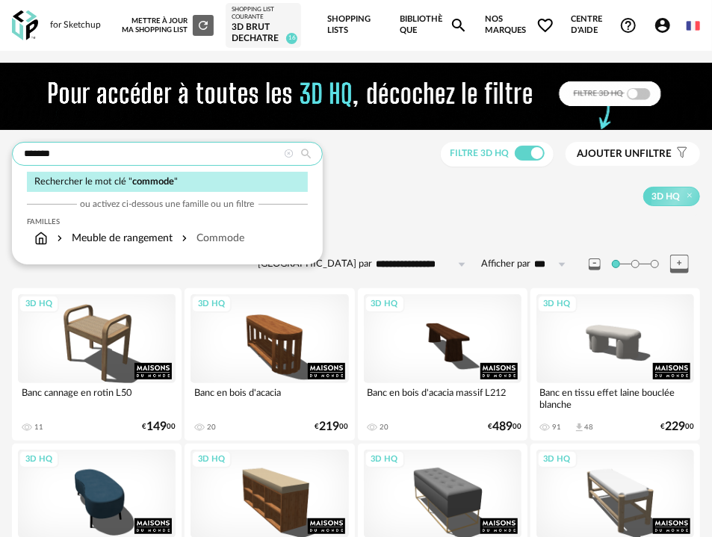
type input "*******"
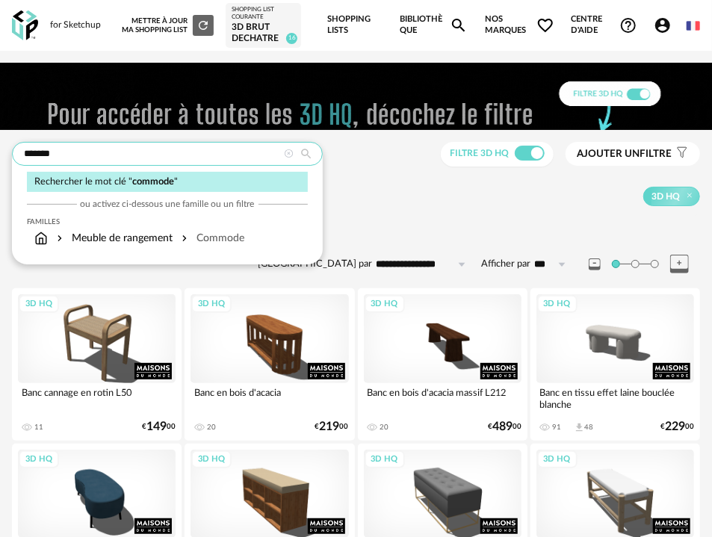
type input "**********"
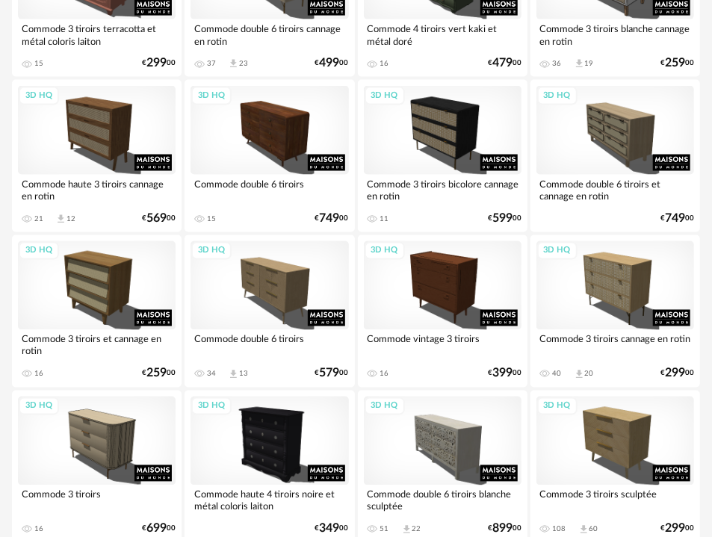
scroll to position [1161, 0]
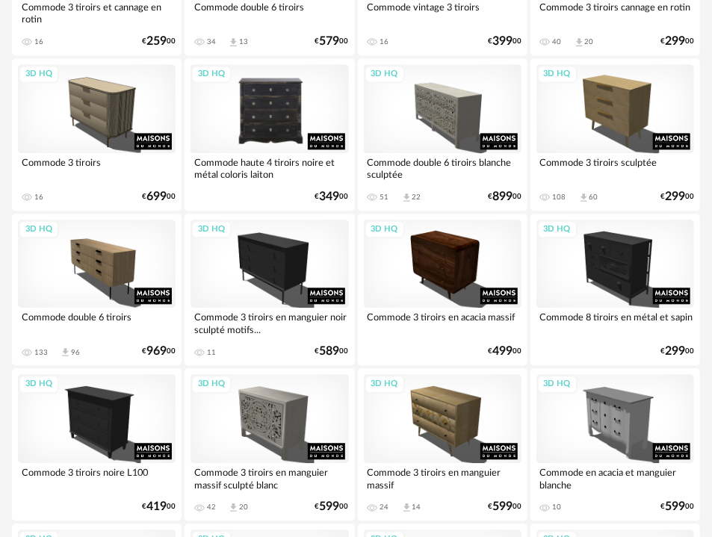
click at [294, 84] on div "3D HQ" at bounding box center [269, 108] width 158 height 89
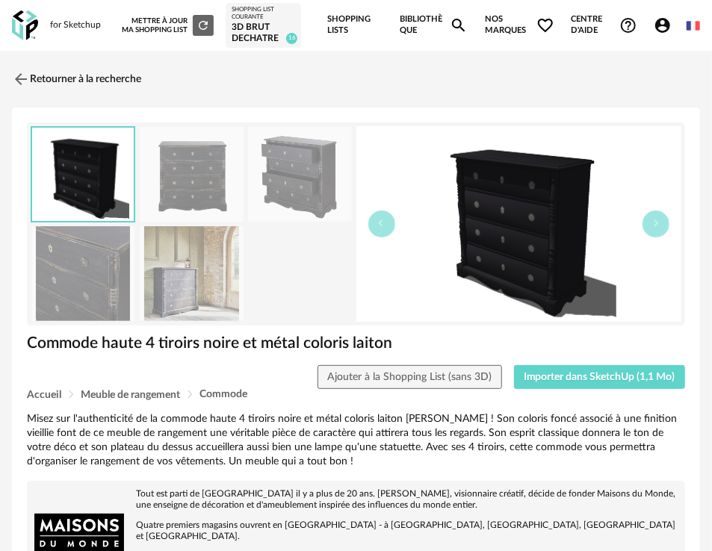
click at [181, 304] on img at bounding box center [191, 273] width 103 height 95
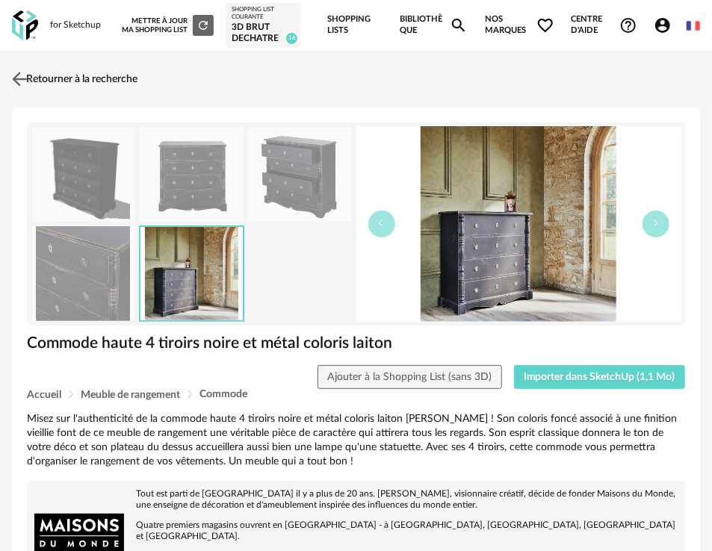
click at [50, 72] on link "Retourner à la recherche" at bounding box center [72, 79] width 129 height 33
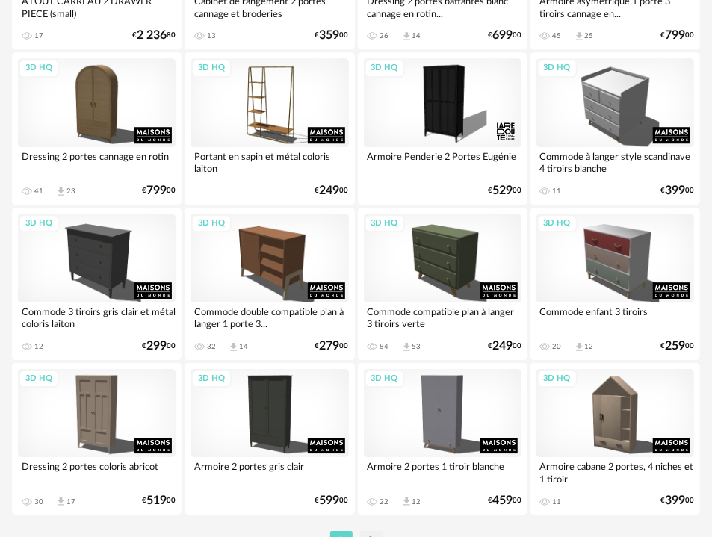
scroll to position [3725, 0]
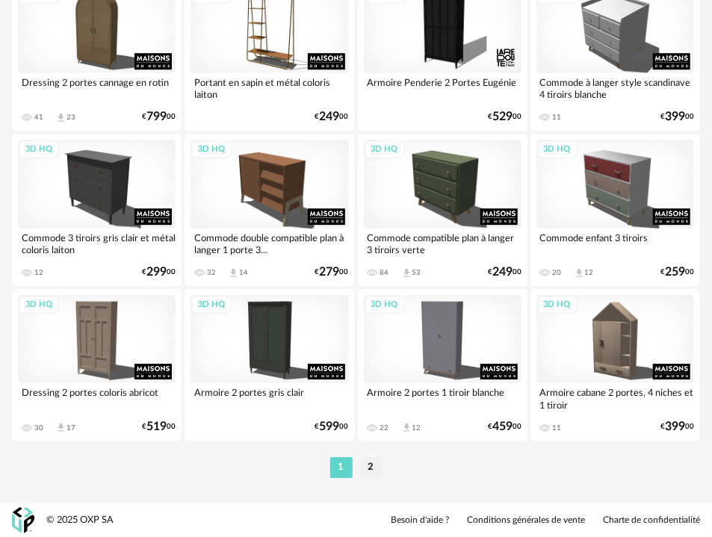
click at [372, 466] on li "2" at bounding box center [371, 467] width 22 height 21
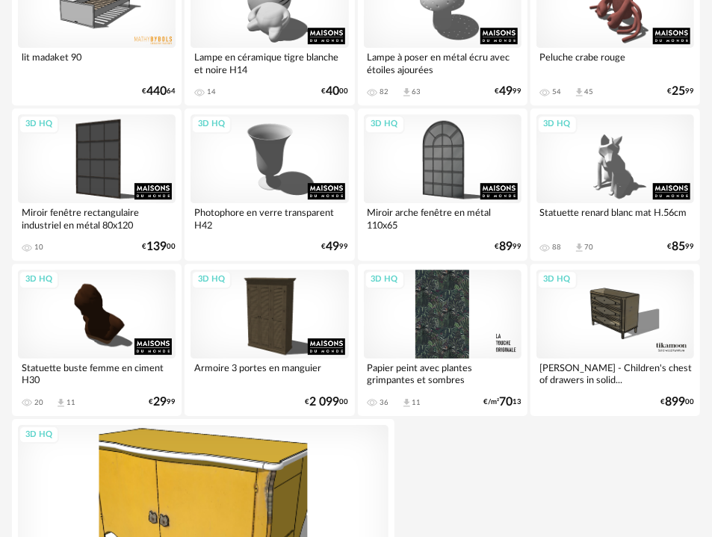
scroll to position [1825, 0]
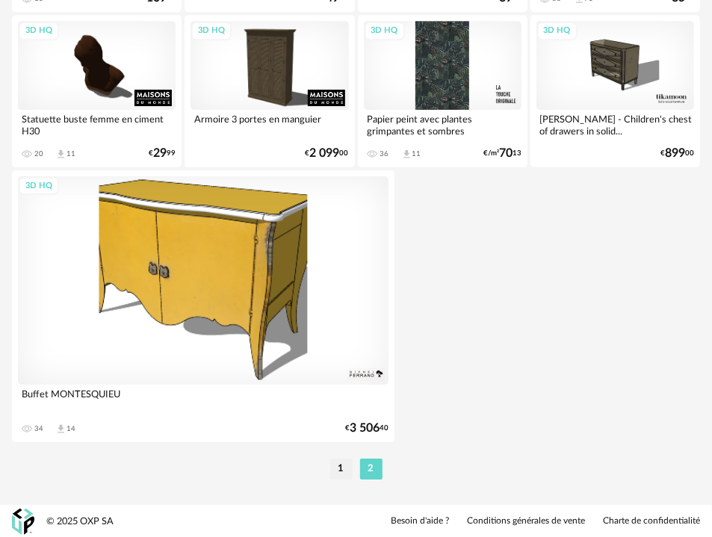
click at [344, 468] on li "1" at bounding box center [341, 469] width 22 height 21
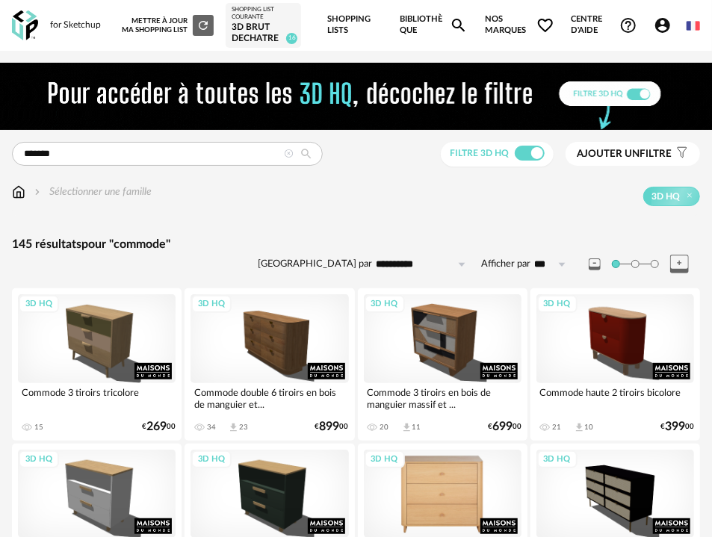
scroll to position [497, 0]
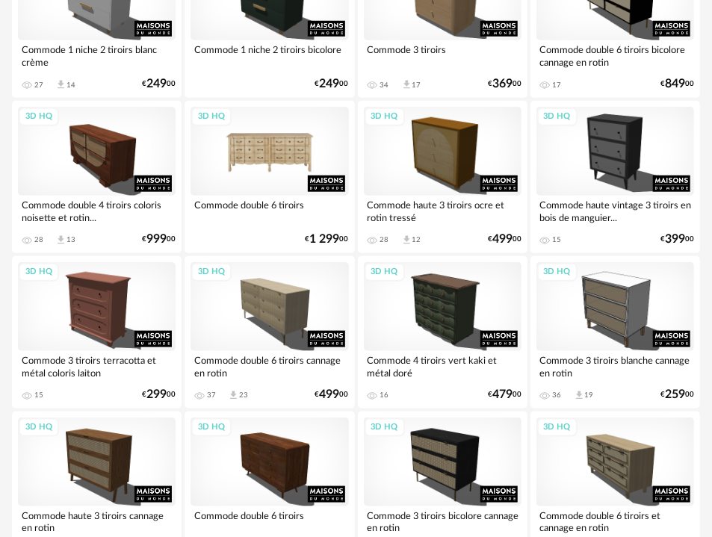
click at [242, 155] on div "3D HQ" at bounding box center [269, 151] width 158 height 89
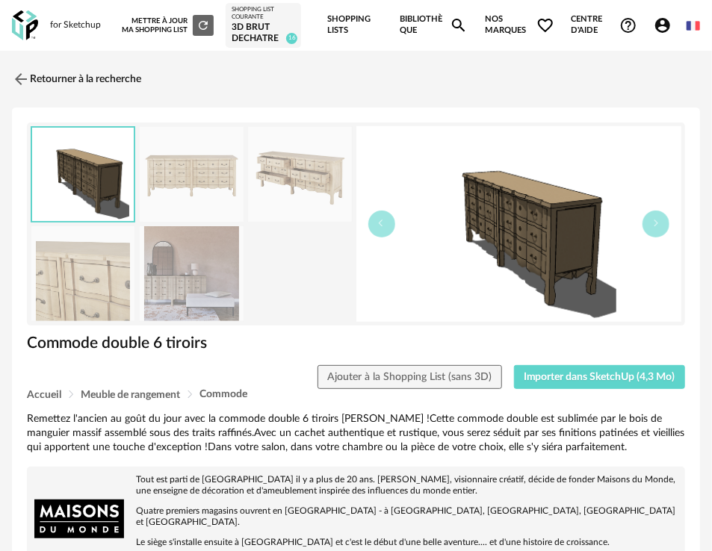
click at [203, 272] on img at bounding box center [191, 273] width 103 height 95
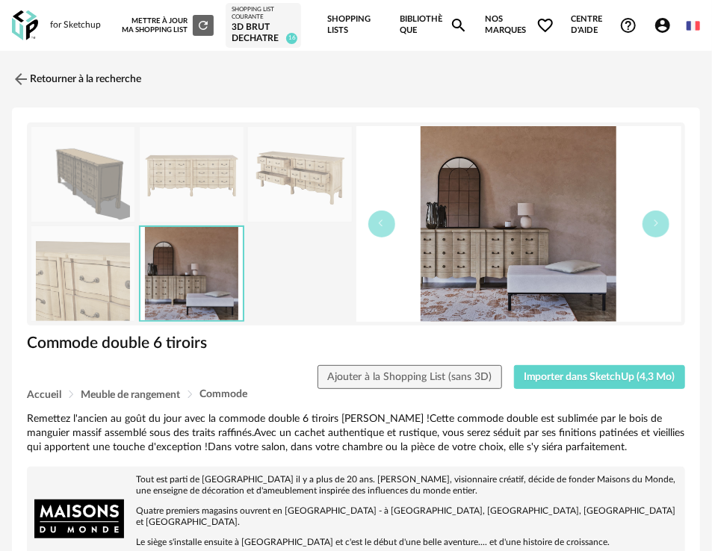
click at [91, 303] on img at bounding box center [82, 273] width 103 height 95
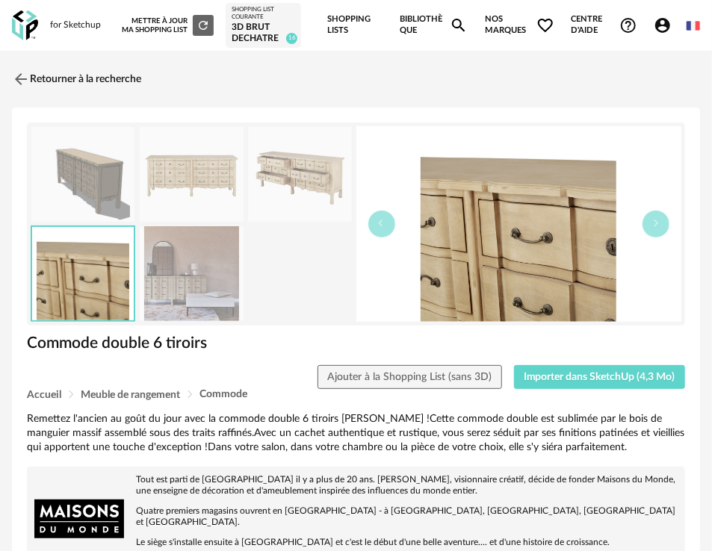
click at [96, 173] on img at bounding box center [82, 174] width 103 height 95
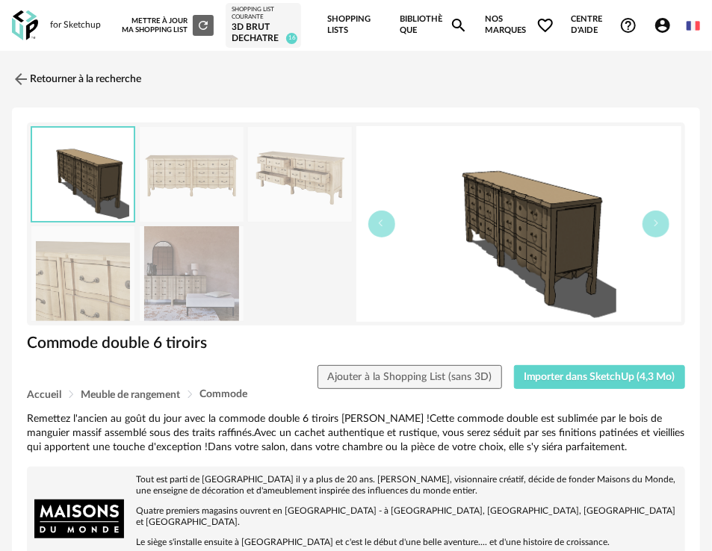
click at [195, 181] on img at bounding box center [191, 174] width 103 height 95
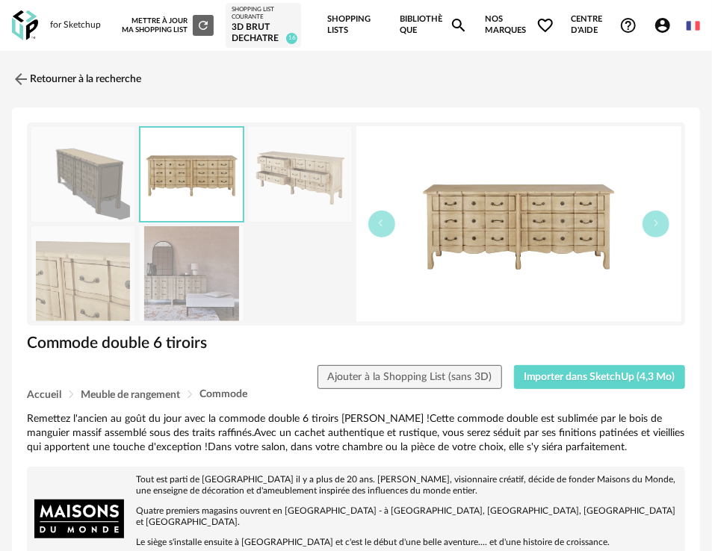
click at [262, 181] on img at bounding box center [299, 174] width 103 height 95
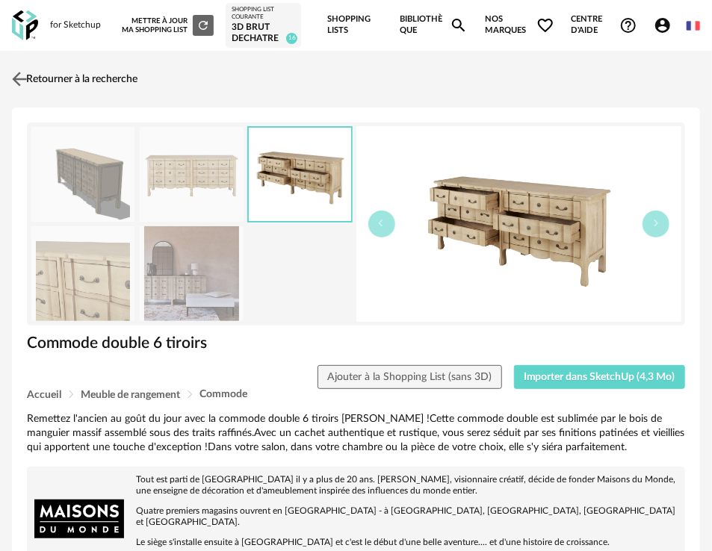
click at [75, 75] on link "Retourner à la recherche" at bounding box center [72, 79] width 129 height 33
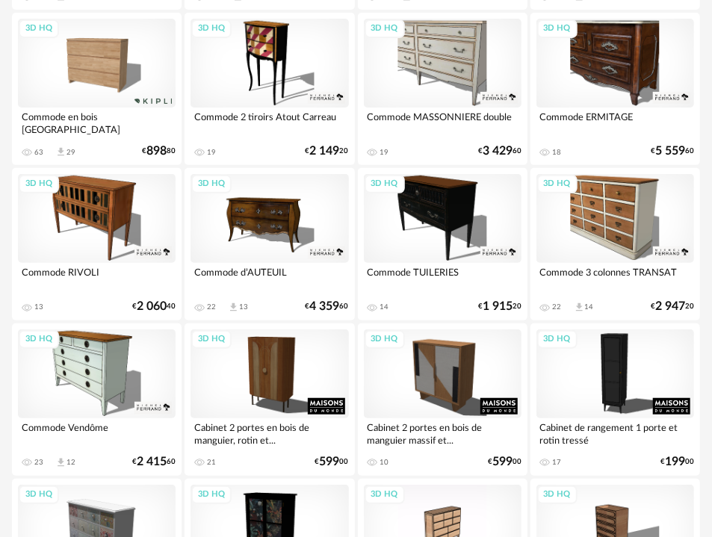
scroll to position [2149, 0]
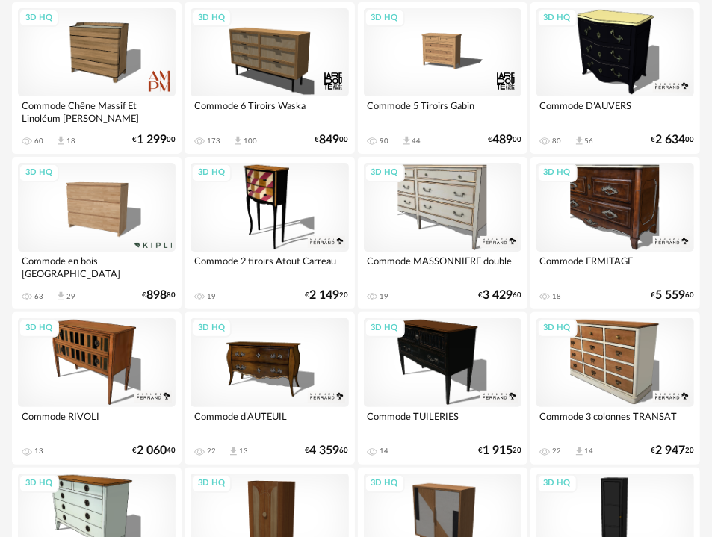
click at [601, 376] on div "3D HQ" at bounding box center [615, 362] width 158 height 89
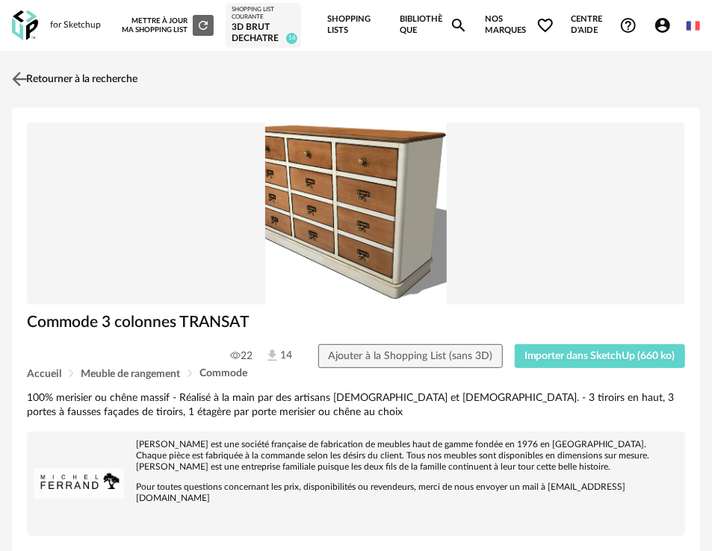
click at [72, 75] on link "Retourner à la recherche" at bounding box center [72, 79] width 129 height 33
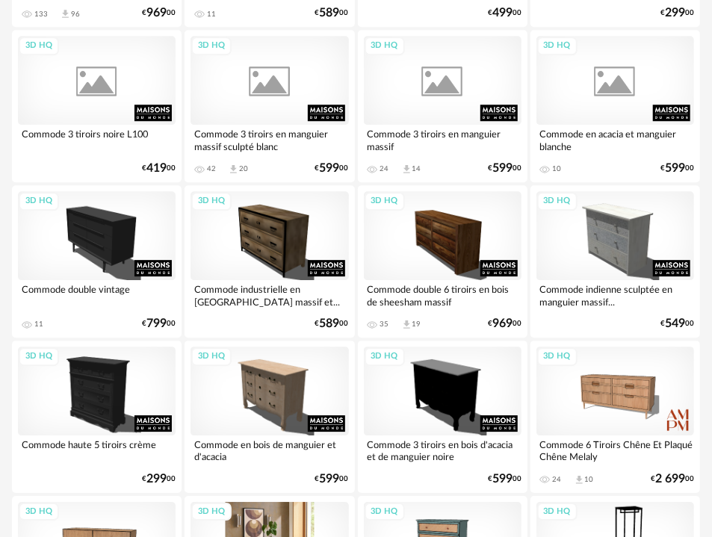
scroll to position [1485, 0]
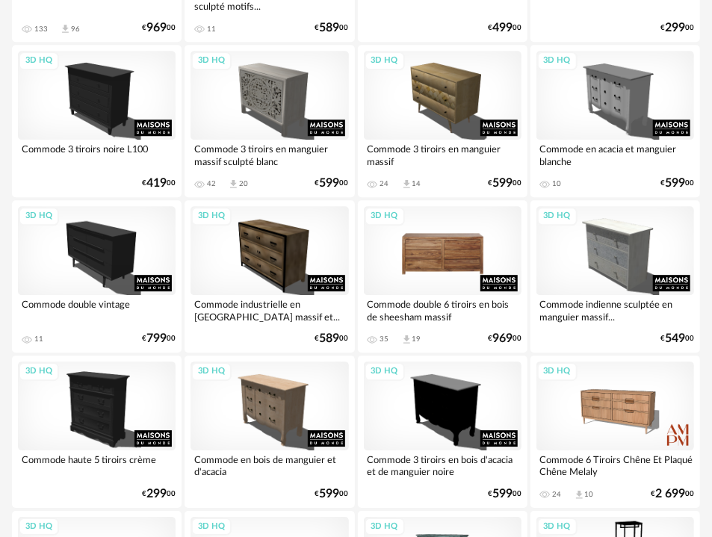
click at [431, 252] on div "3D HQ" at bounding box center [443, 250] width 158 height 89
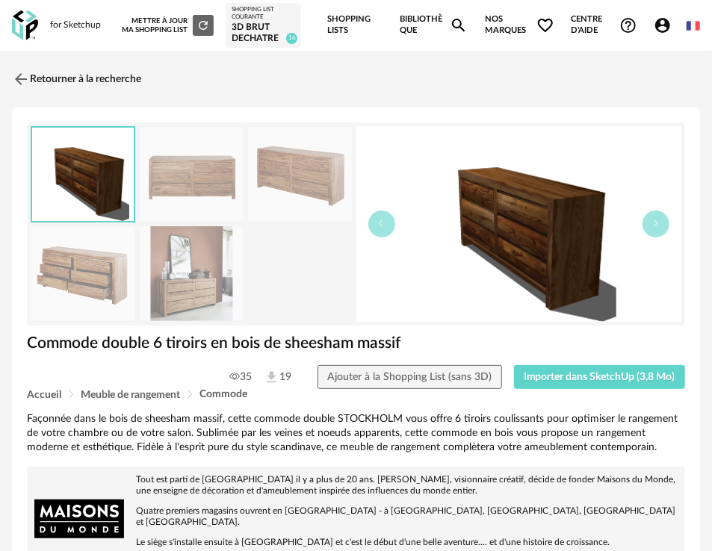
click at [208, 291] on img at bounding box center [191, 273] width 103 height 95
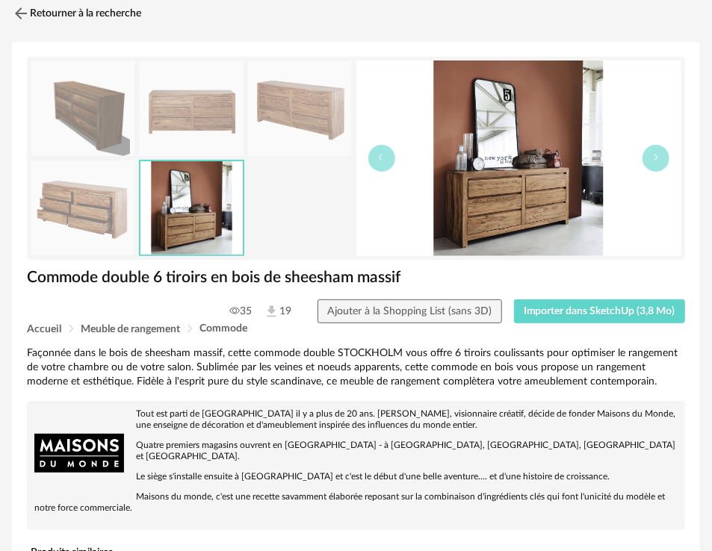
scroll to position [166, 0]
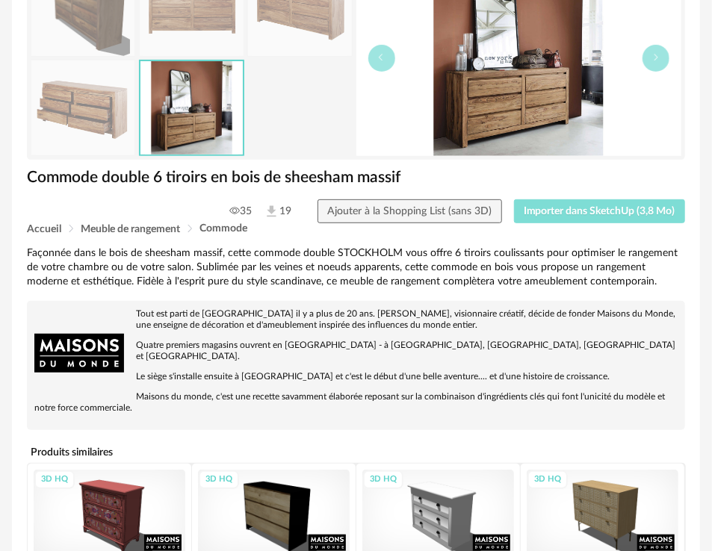
click at [645, 206] on span "Importer dans SketchUp (3,8 Mo)" at bounding box center [600, 211] width 152 height 10
